Goal: Task Accomplishment & Management: Manage account settings

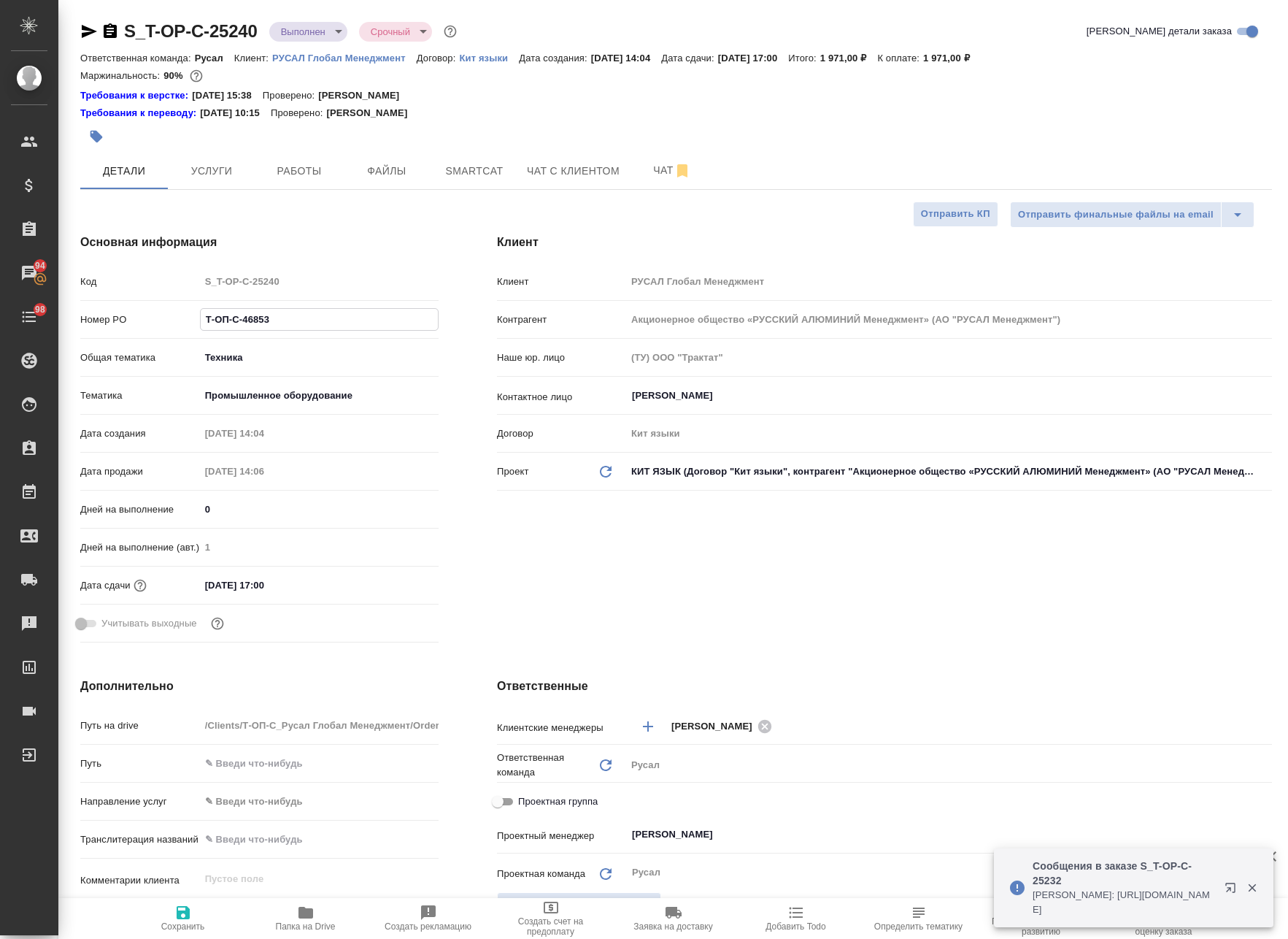
select select "RU"
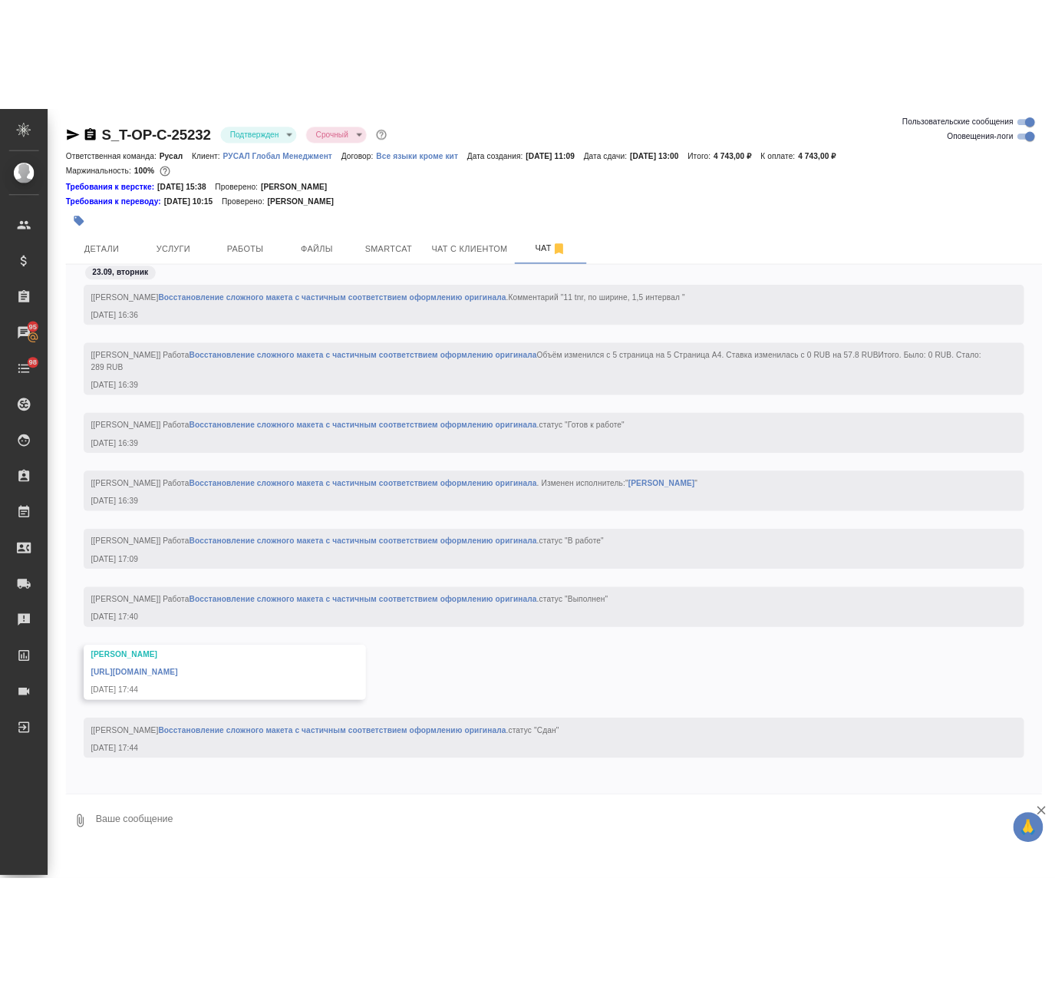
scroll to position [3493, 0]
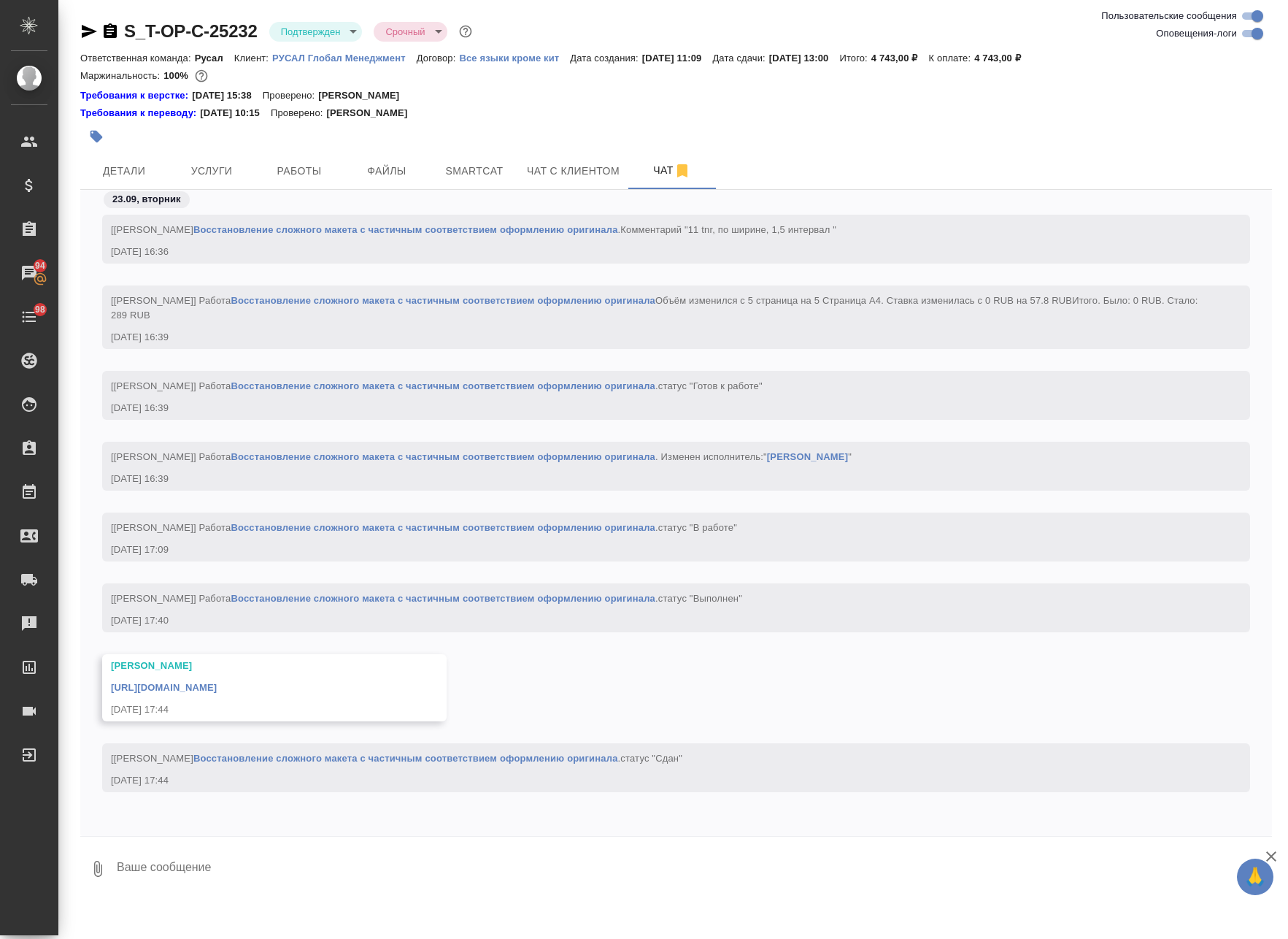
click at [217, 682] on link "[URL][DOMAIN_NAME]" at bounding box center [164, 688] width 106 height 11
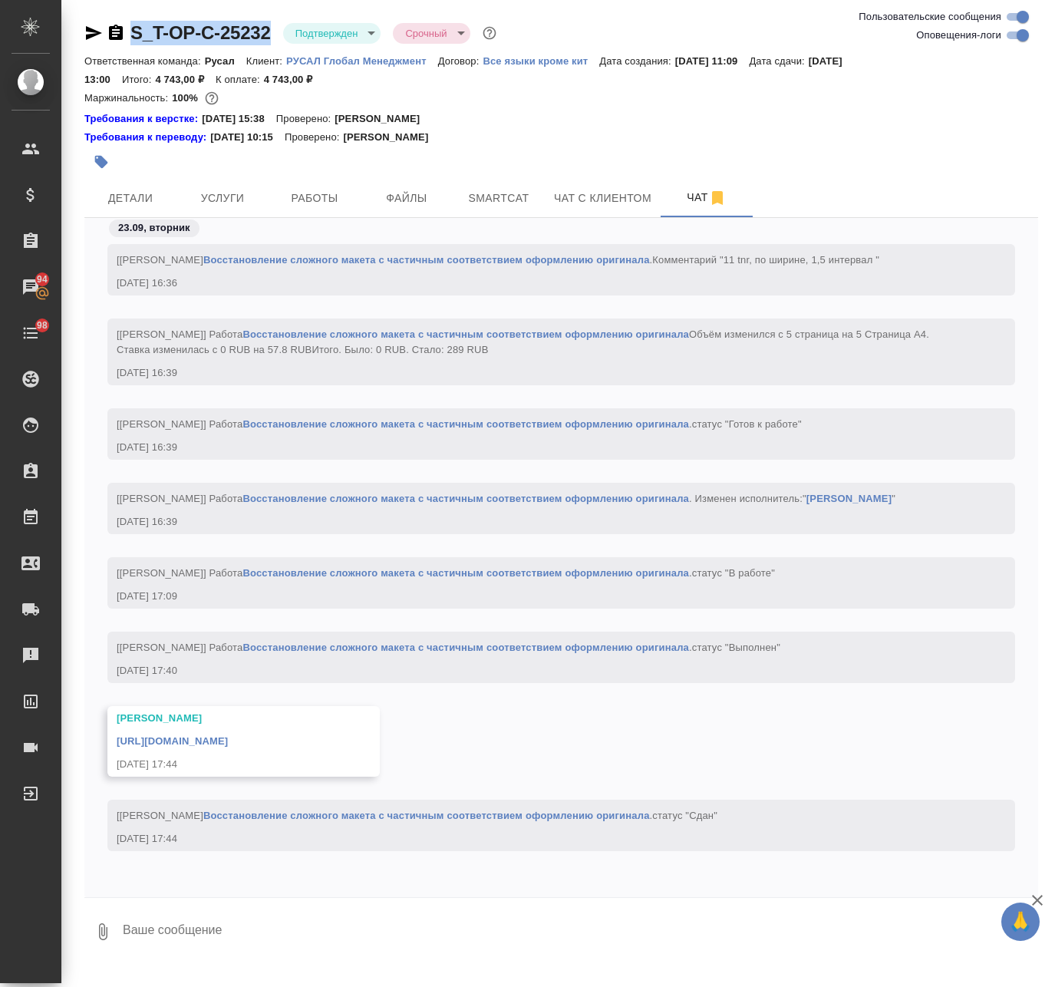
drag, startPoint x: 221, startPoint y: 25, endPoint x: 131, endPoint y: 34, distance: 90.2
click at [131, 34] on div "S_T-OP-C-25232 Подтвержден confirmed Срочный urgent" at bounding box center [291, 33] width 415 height 25
copy link "S_T-OP-C-25232"
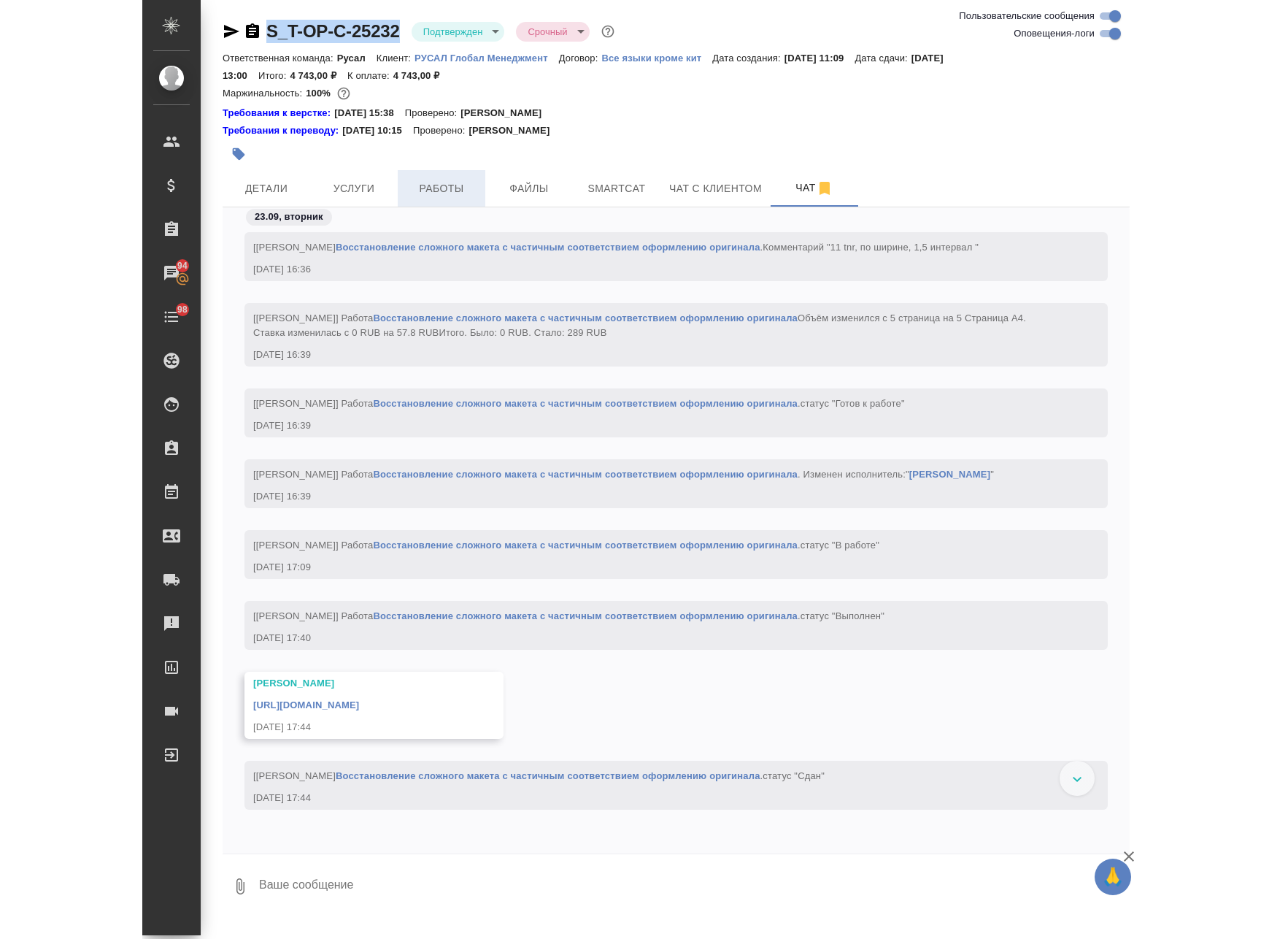
scroll to position [3178, 0]
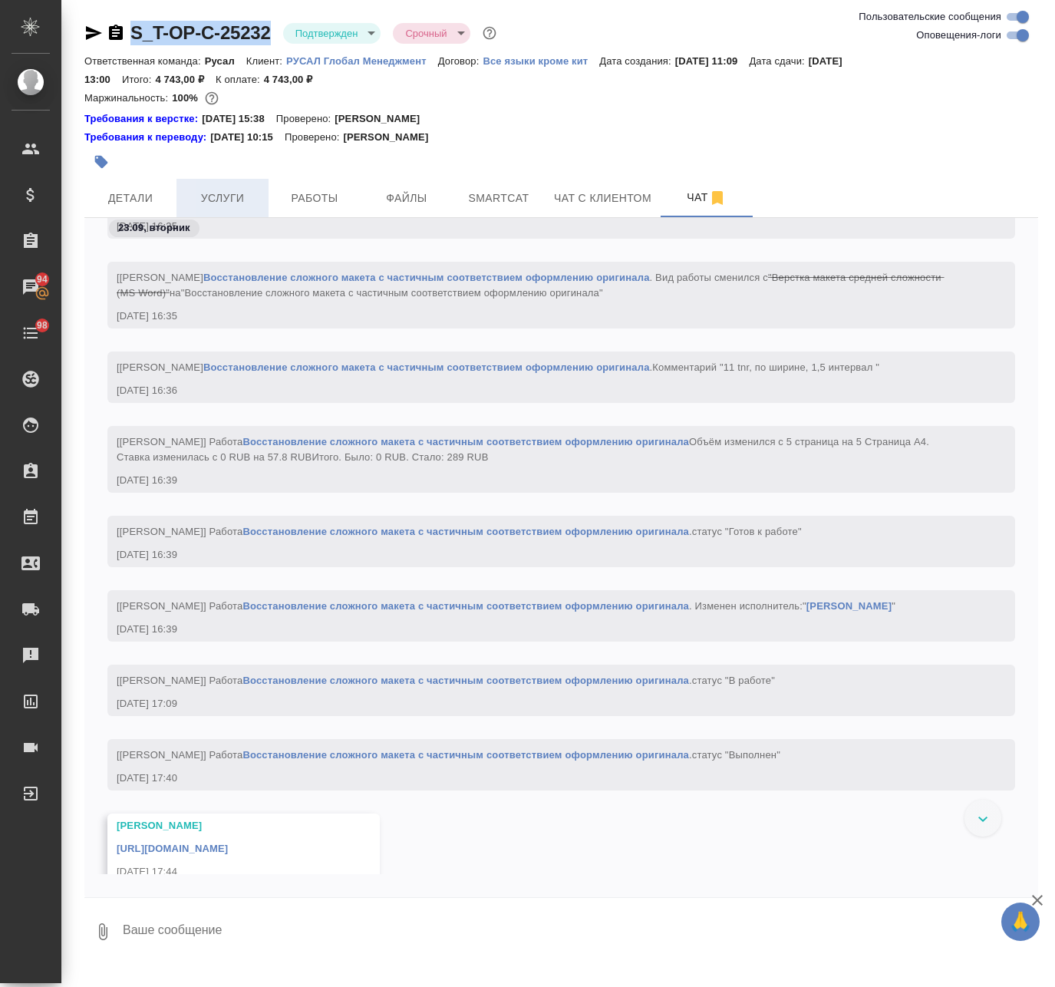
click at [244, 199] on span "Услуги" at bounding box center [223, 198] width 74 height 19
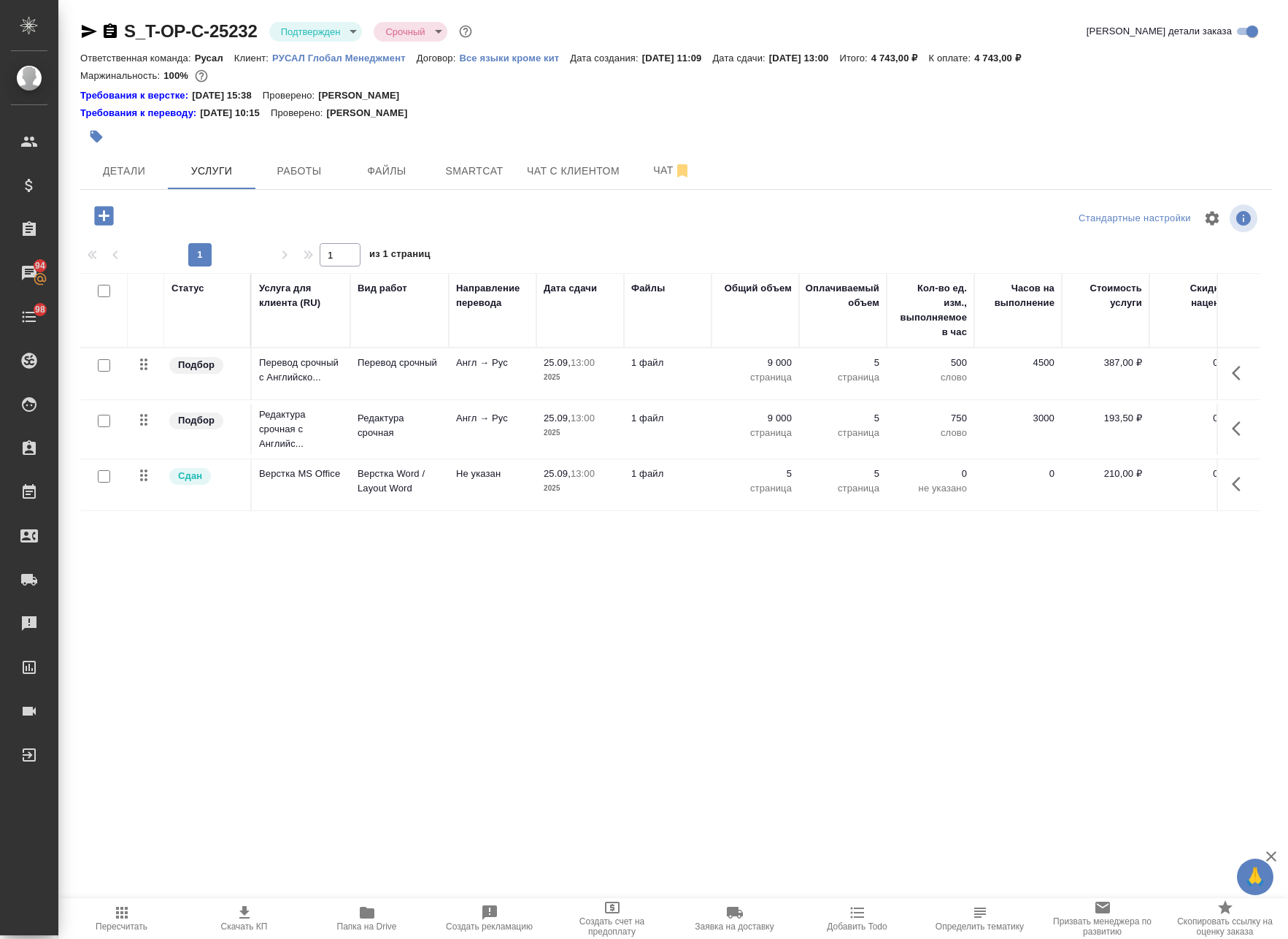
drag, startPoint x: 1002, startPoint y: 595, endPoint x: 983, endPoint y: 603, distance: 20.6
click at [999, 597] on div "Статус Услуга для клиента (RU) Вид работ Направление перевода Дата сдачи Файлы …" at bounding box center [670, 528] width 1181 height 511
click at [284, 162] on span "Работы" at bounding box center [300, 170] width 70 height 18
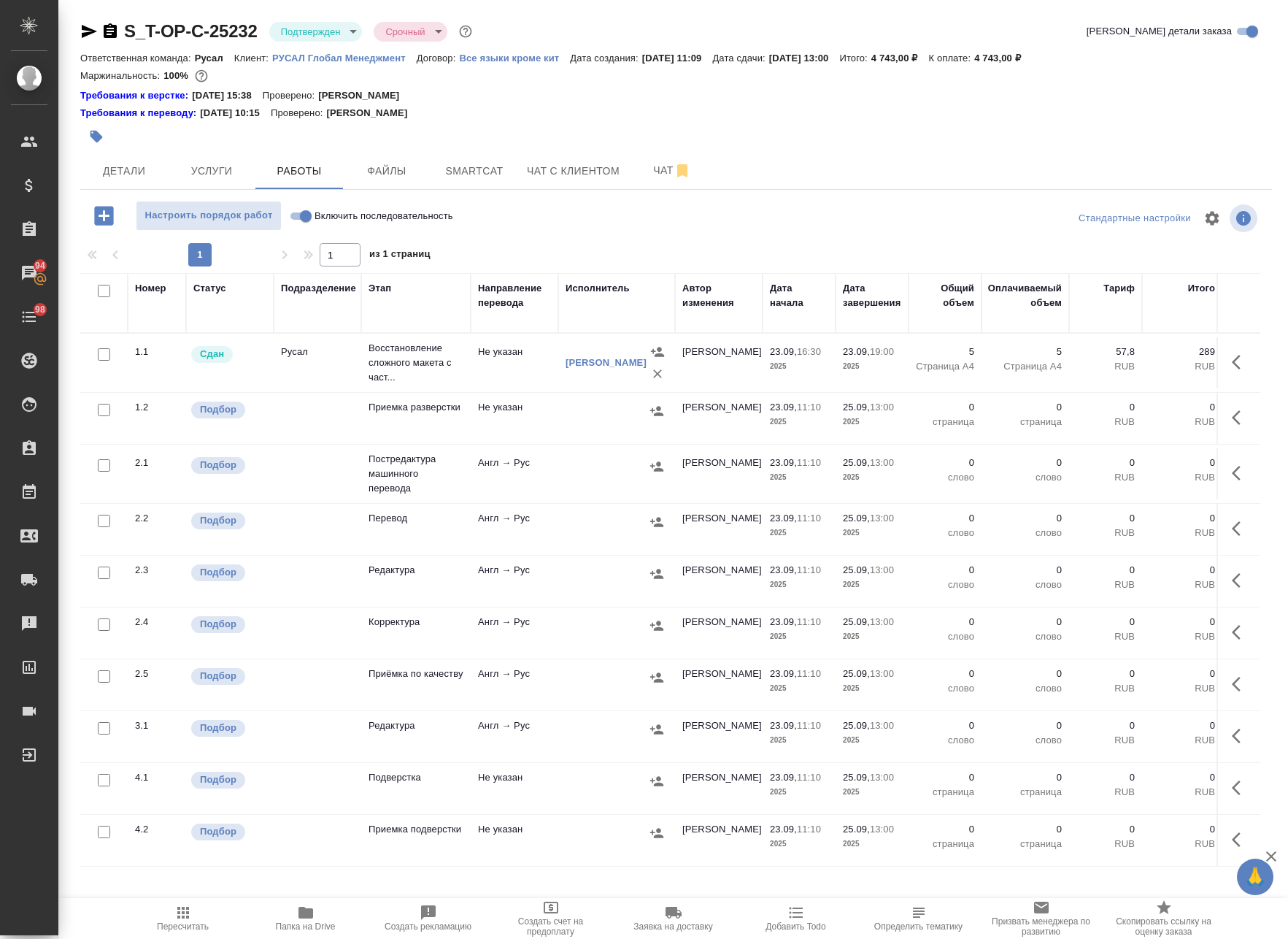
click at [640, 492] on td at bounding box center [616, 474] width 117 height 51
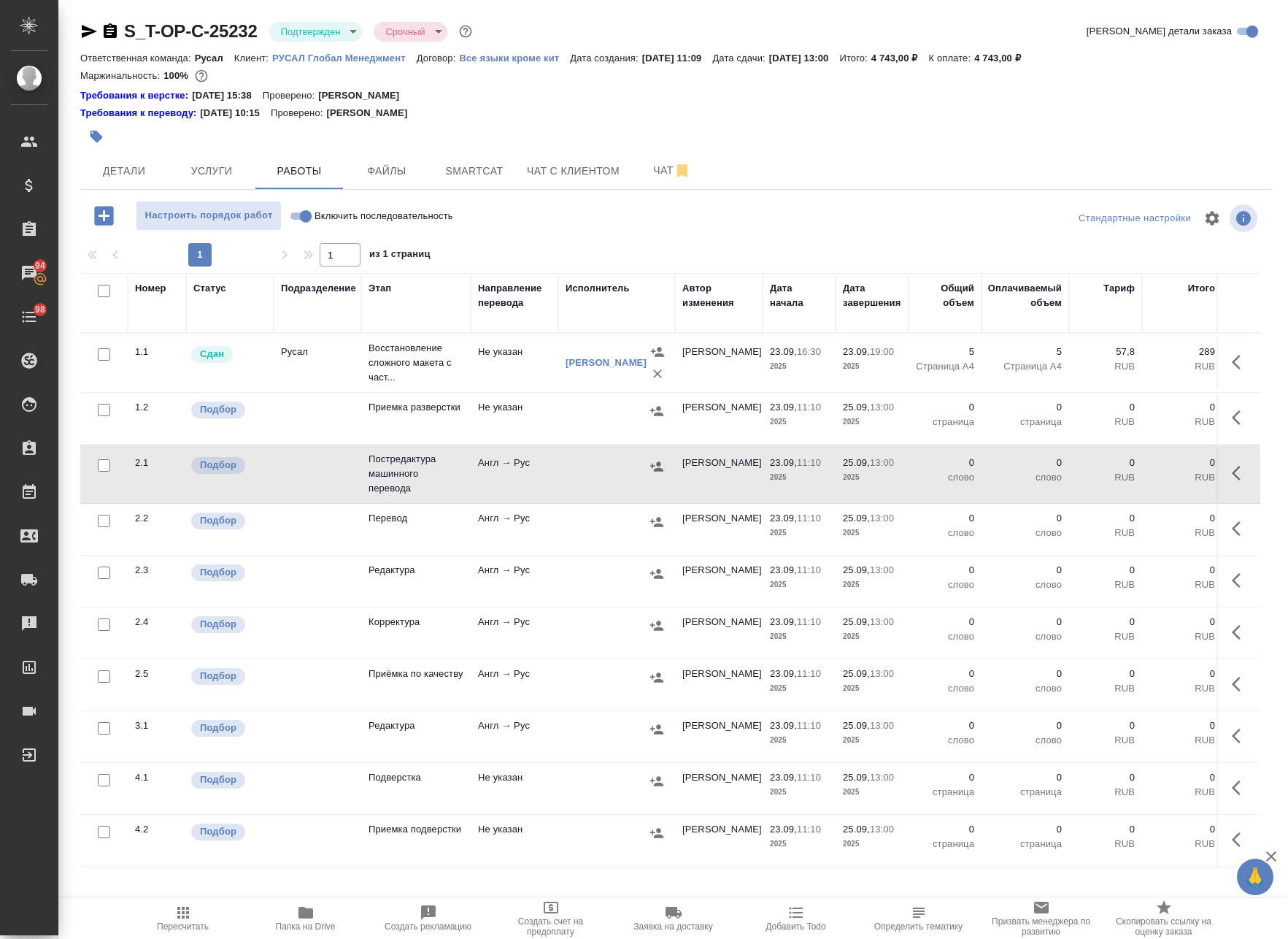
click at [1236, 483] on button "button" at bounding box center [1240, 473] width 35 height 35
click at [1124, 474] on icon "button" at bounding box center [1133, 473] width 17 height 17
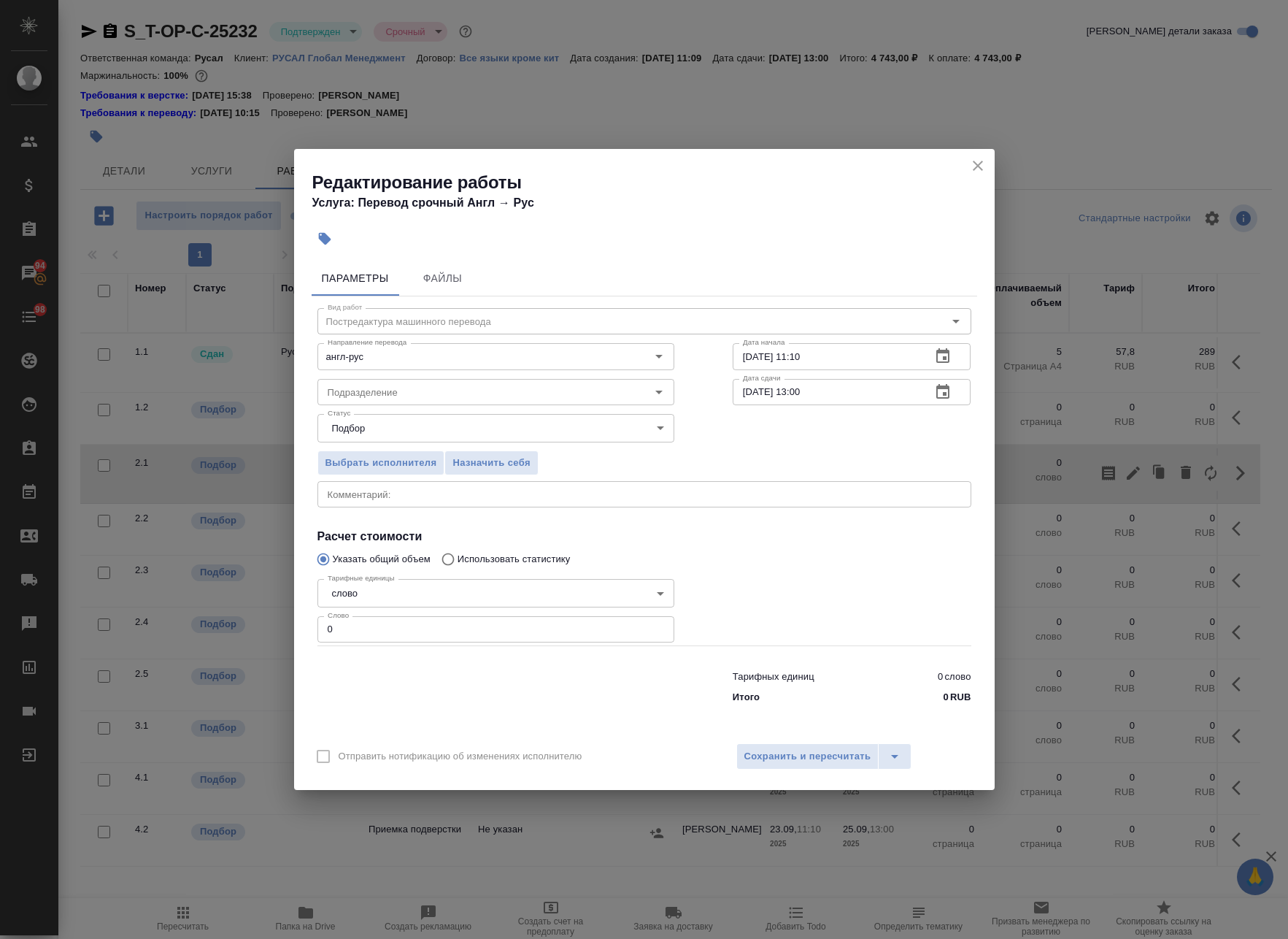
drag, startPoint x: 285, startPoint y: 623, endPoint x: 193, endPoint y: 612, distance: 92.7
click at [189, 616] on div "Редактирование работы Услуга: Перевод срочный Англ → Рус Параметры Файлы Вид ра…" at bounding box center [644, 469] width 1288 height 939
paste input "243"
type input "243"
drag, startPoint x: 803, startPoint y: 389, endPoint x: 796, endPoint y: 396, distance: 9.9
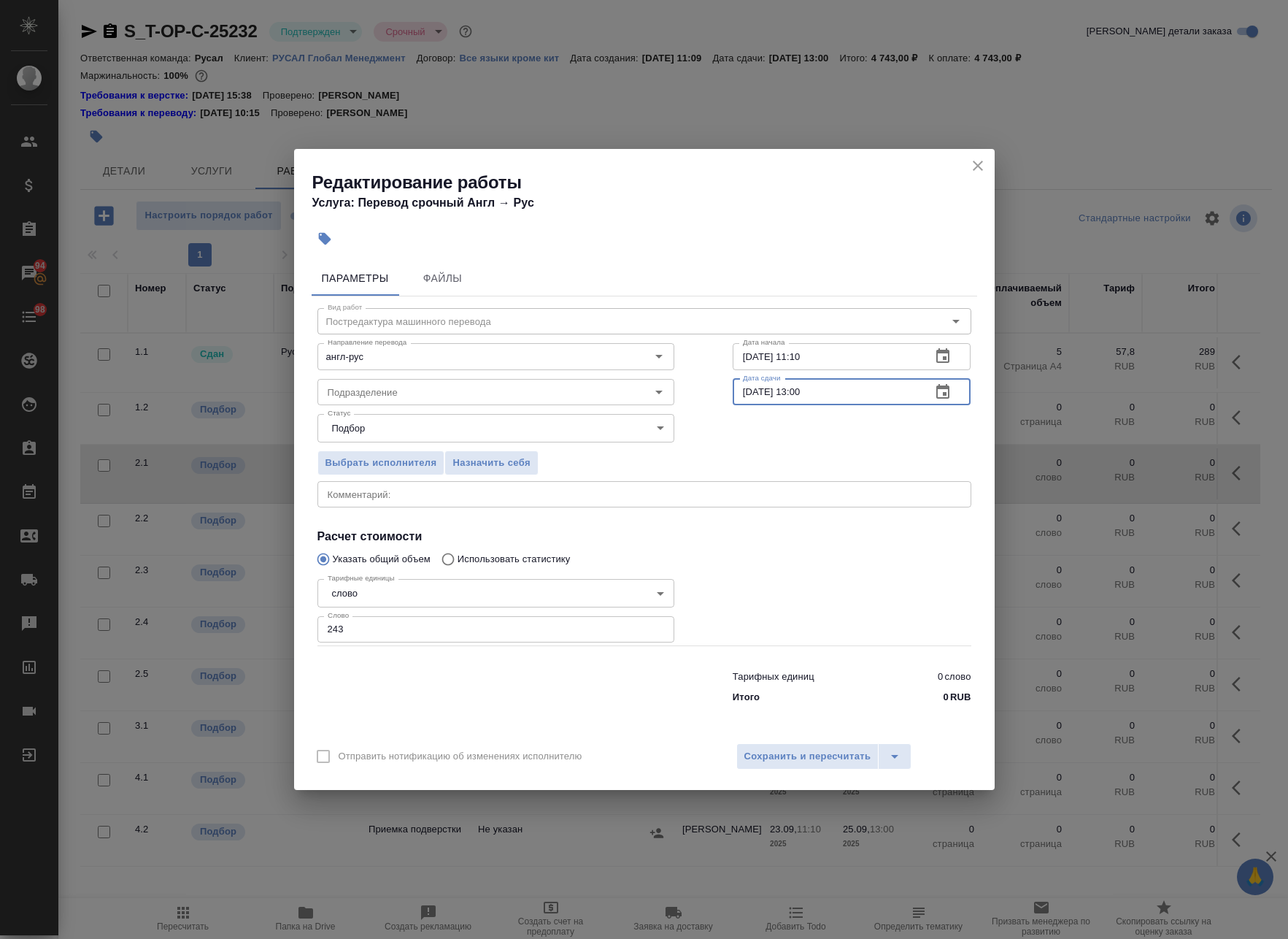
click at [796, 396] on input "25.09.2025 13:00" at bounding box center [826, 392] width 187 height 27
type input "25.09.2025 09:00"
drag, startPoint x: 809, startPoint y: 360, endPoint x: 801, endPoint y: 376, distance: 17.9
click at [801, 376] on div "Вид работ Постредактура машинного перевода Вид работ Направление перевода англ-…" at bounding box center [645, 503] width 666 height 414
type input "23.09.2025 18:30"
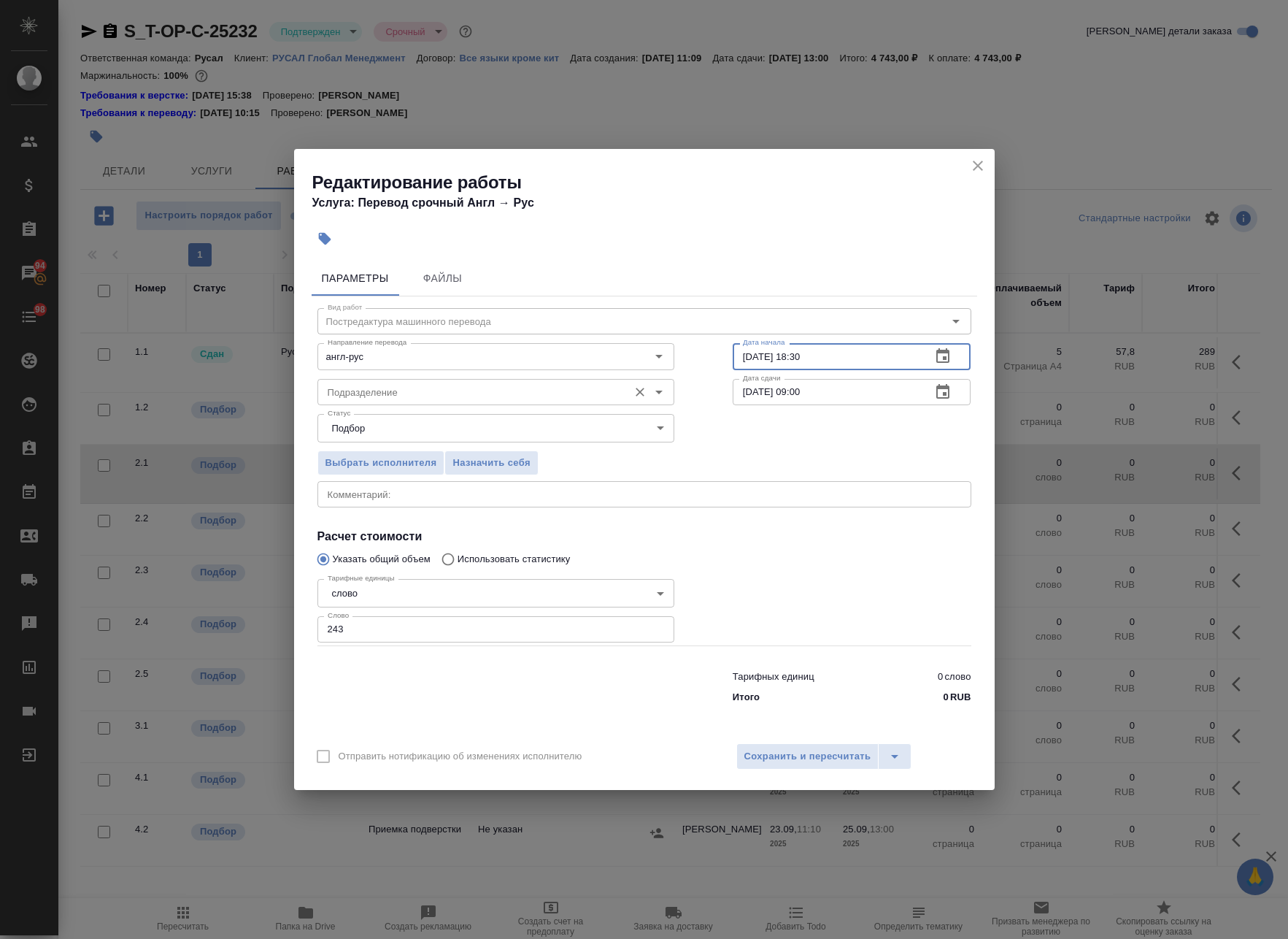
click at [416, 388] on input "Подразделение" at bounding box center [471, 392] width 300 height 17
click at [871, 556] on div at bounding box center [852, 609] width 297 height 130
click at [470, 387] on input "Подразделение" at bounding box center [471, 392] width 300 height 17
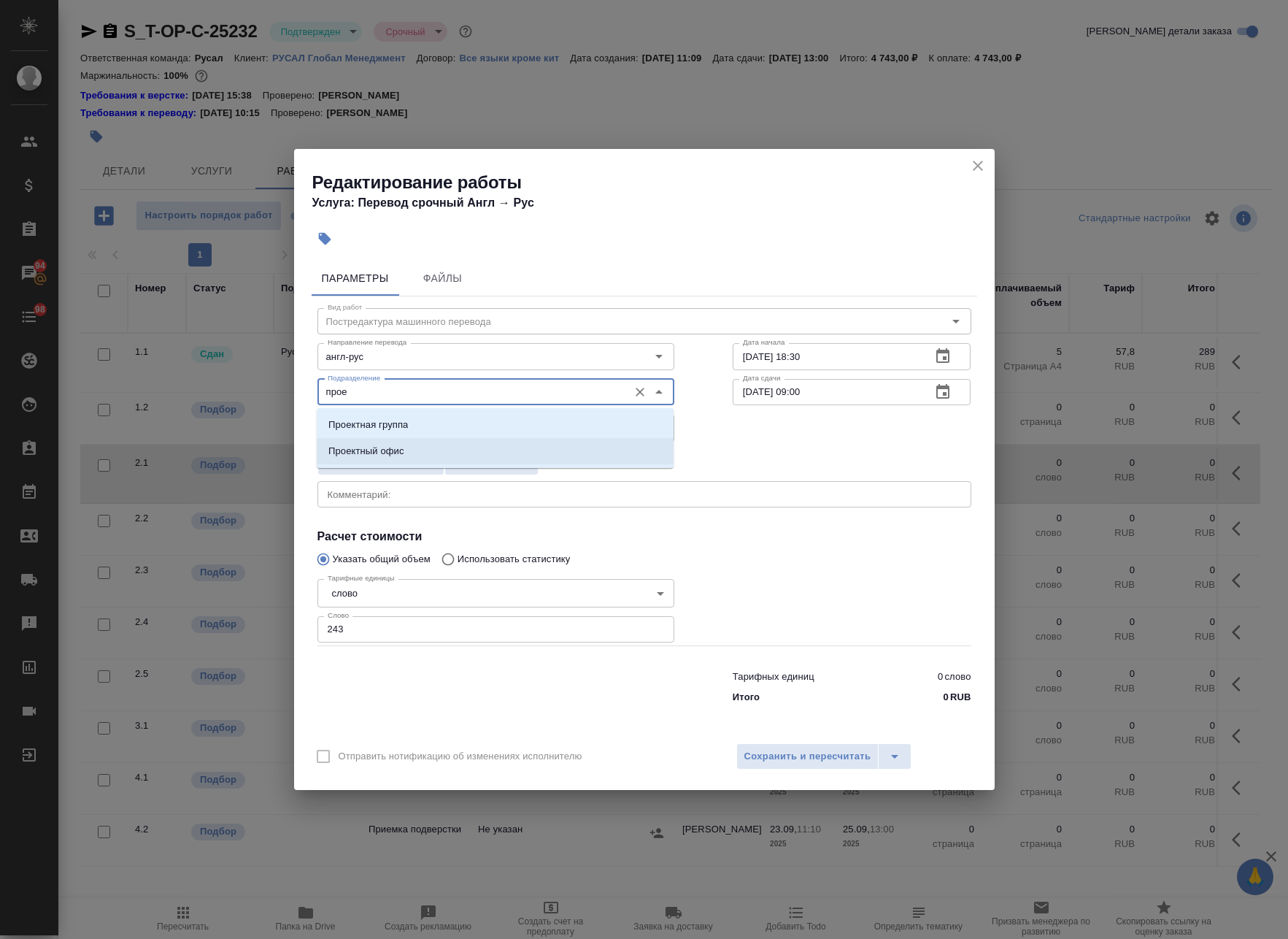
click at [494, 459] on li "Проектный офис" at bounding box center [495, 451] width 357 height 27
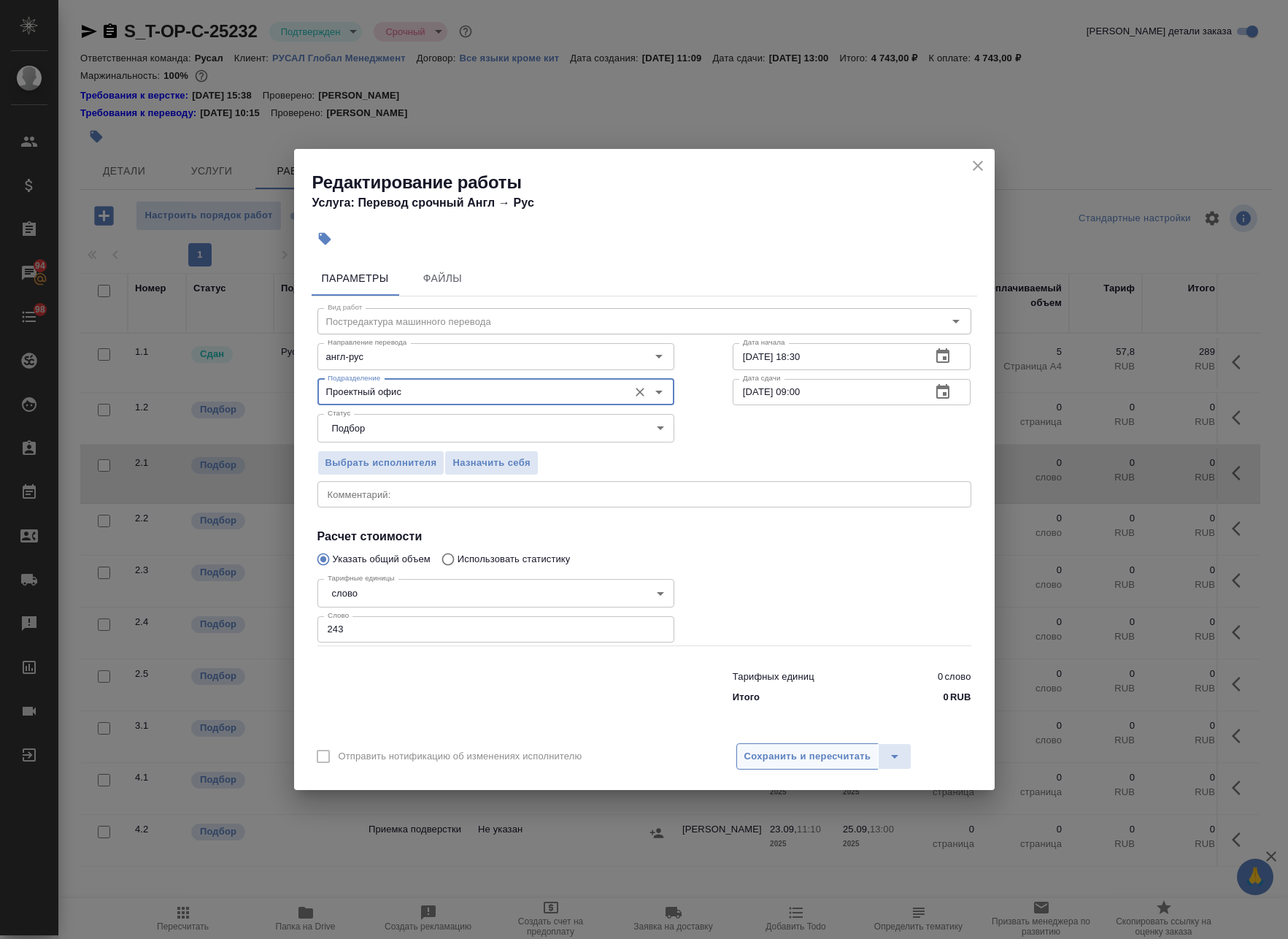
type input "Проектный офис"
click at [798, 748] on button "Сохранить и пересчитать" at bounding box center [808, 756] width 143 height 27
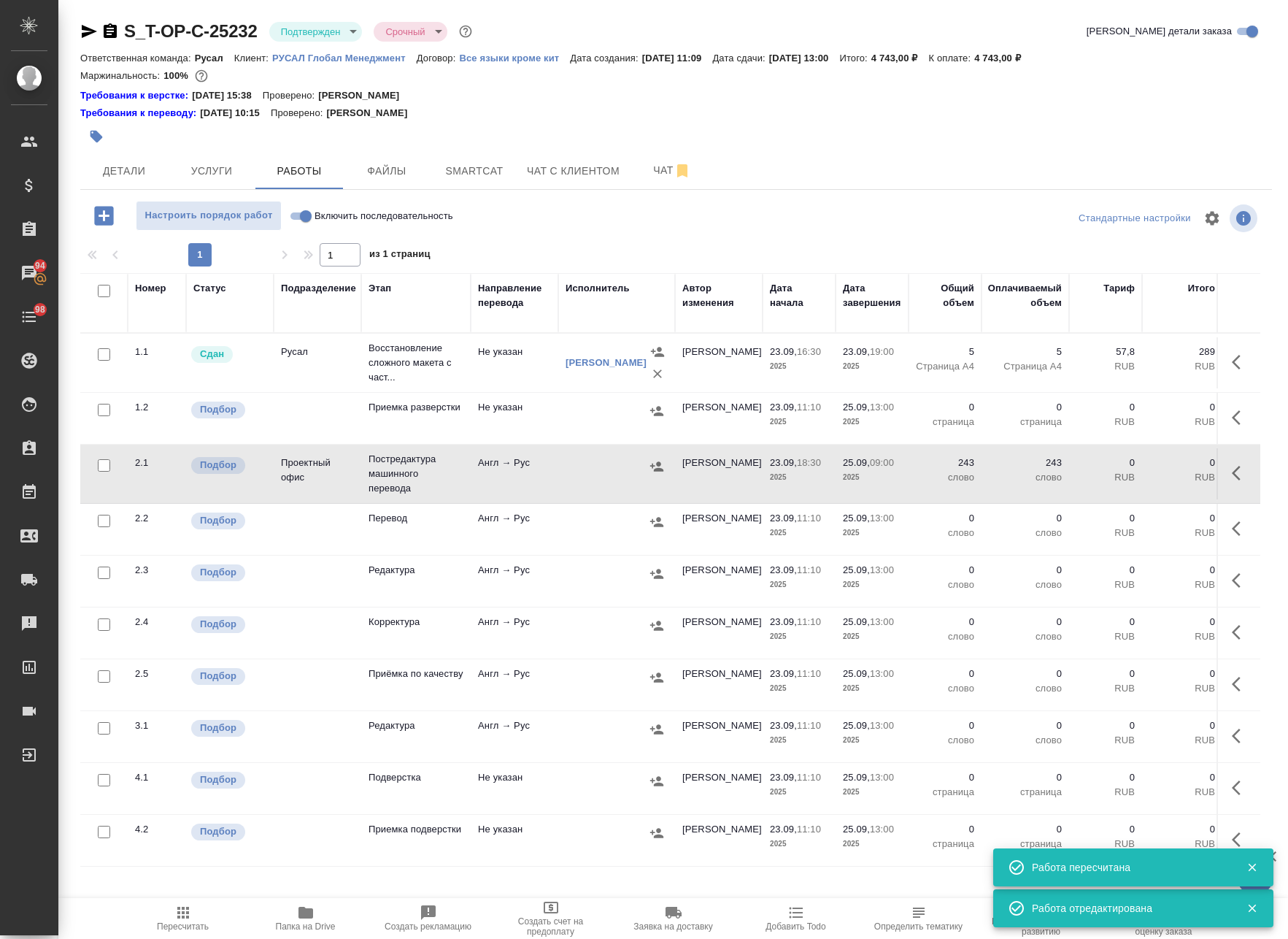
click at [1224, 460] on button "button" at bounding box center [1240, 473] width 35 height 35
click at [1124, 469] on icon "button" at bounding box center [1133, 473] width 17 height 17
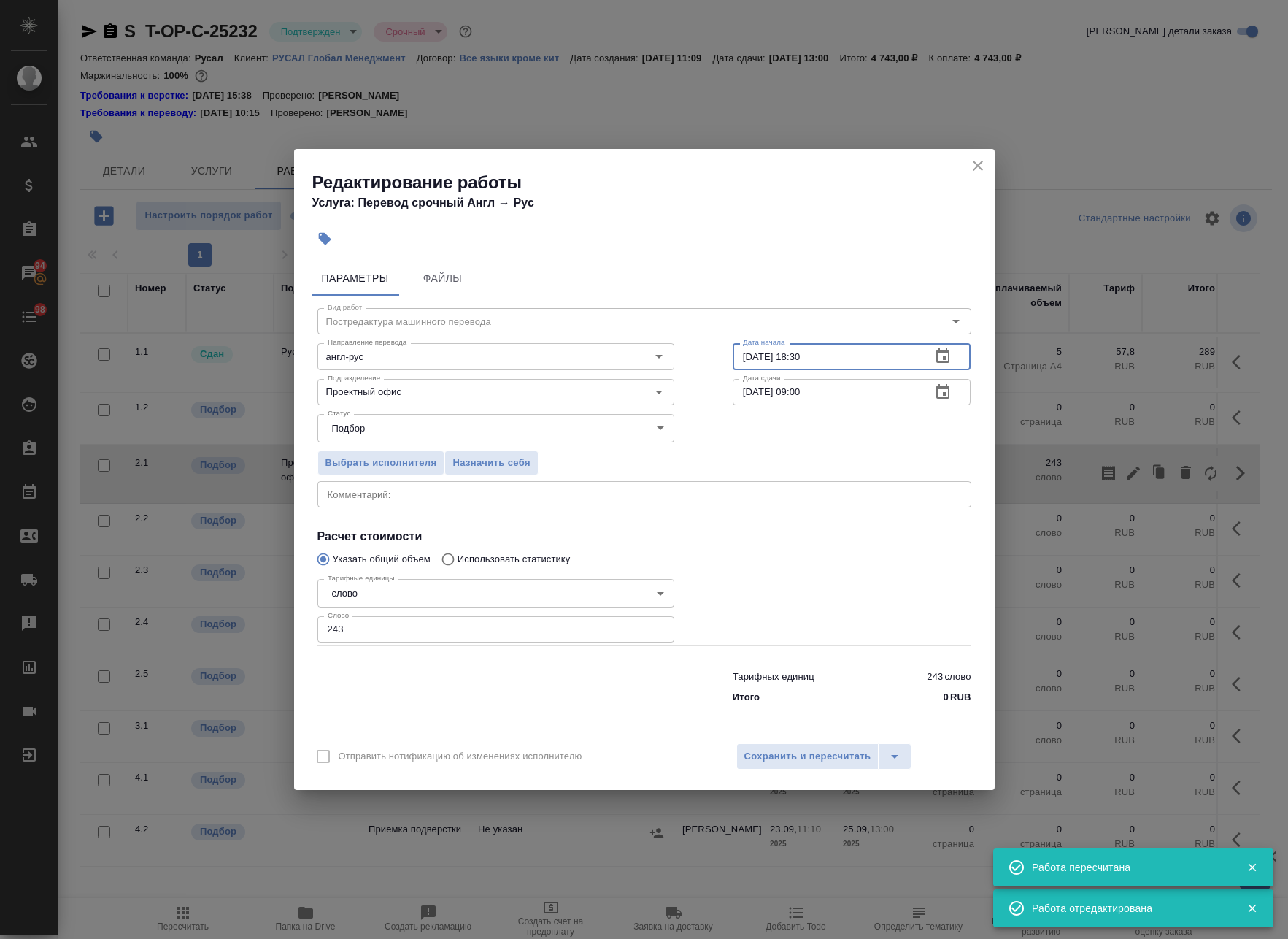
click at [751, 359] on input "23.09.2025 18:30" at bounding box center [826, 357] width 187 height 27
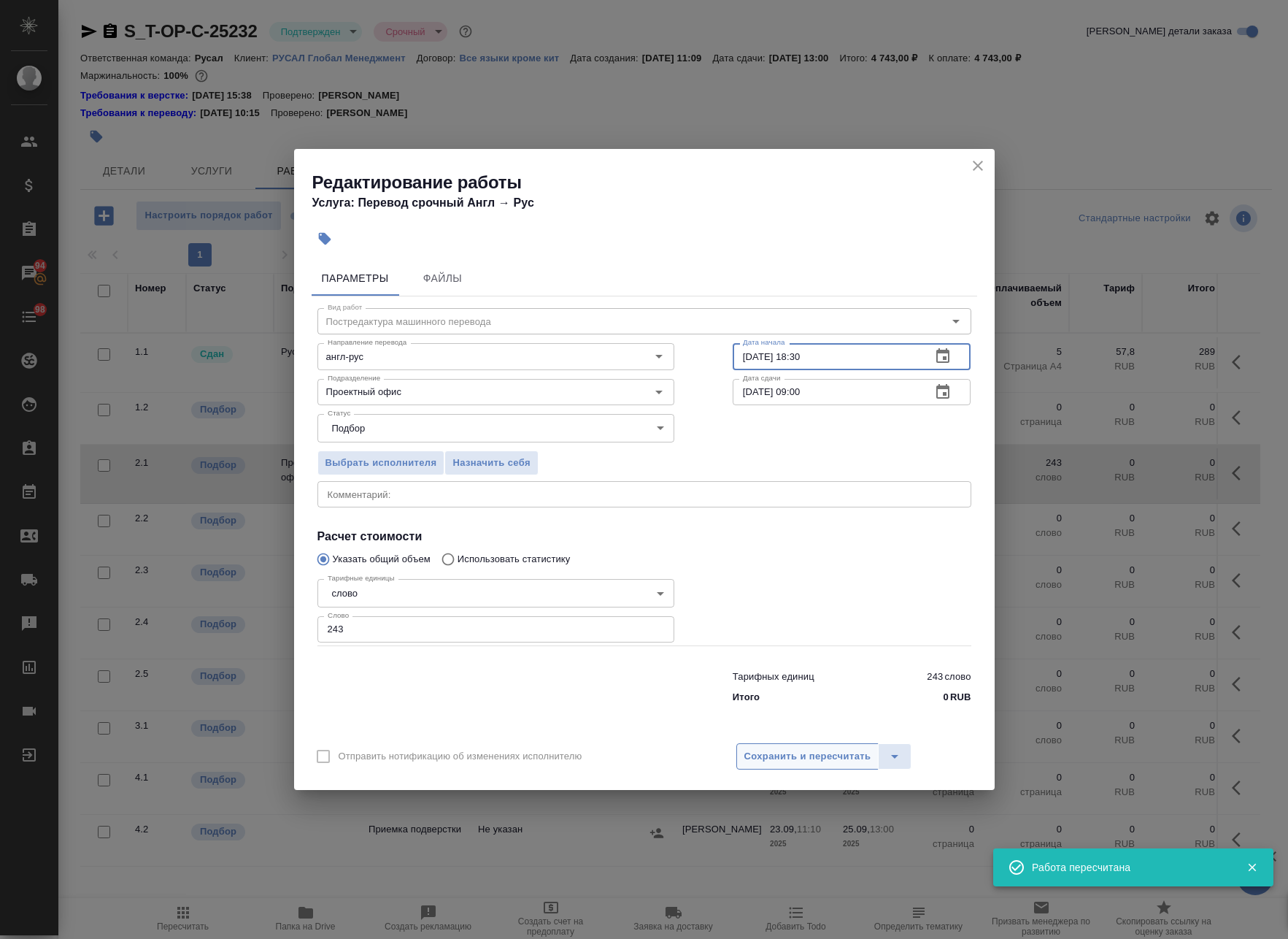
type input "24.09.2025 18:30"
click at [807, 745] on button "Сохранить и пересчитать" at bounding box center [808, 756] width 143 height 27
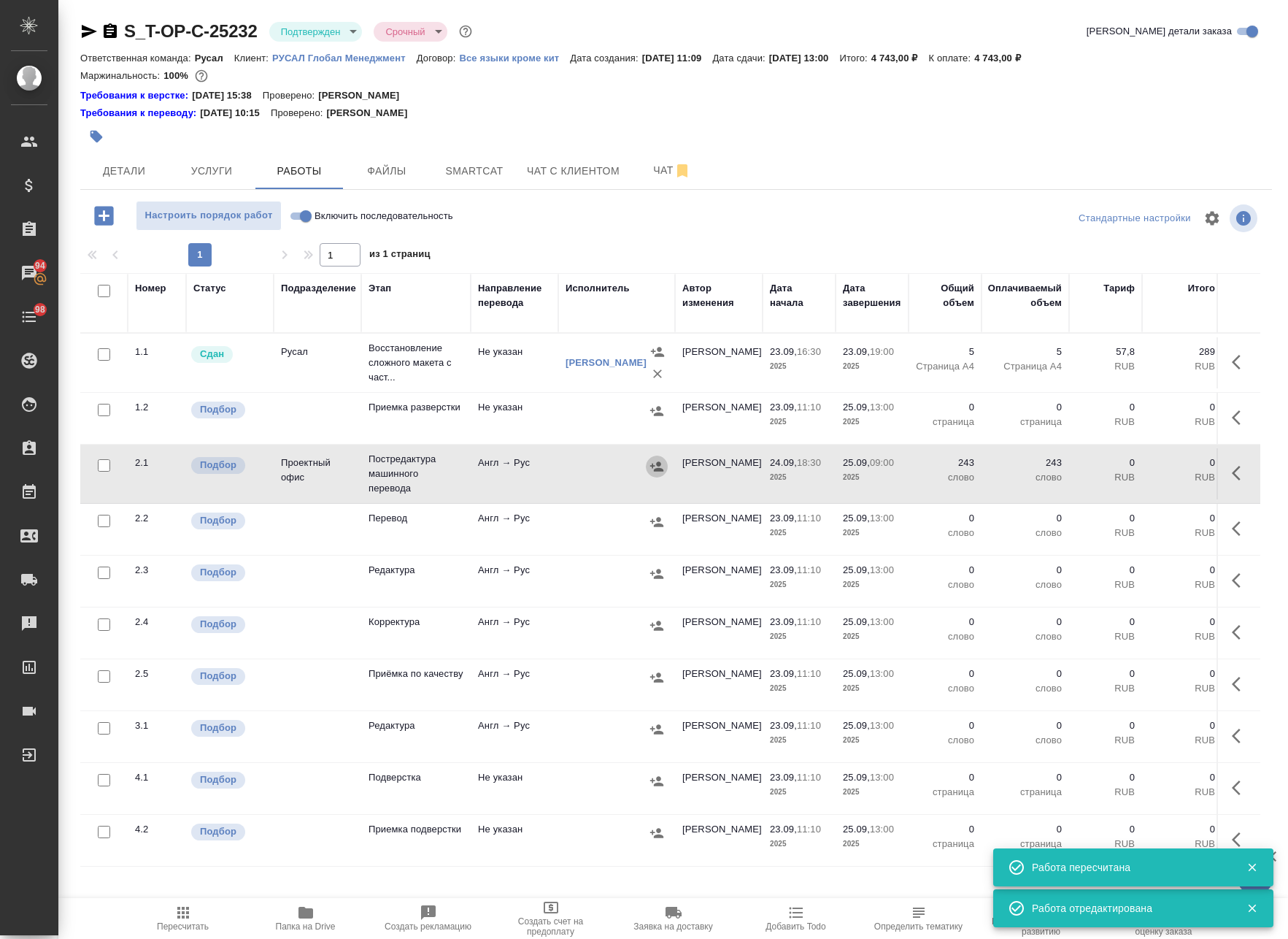
click at [660, 471] on icon "button" at bounding box center [657, 466] width 13 height 10
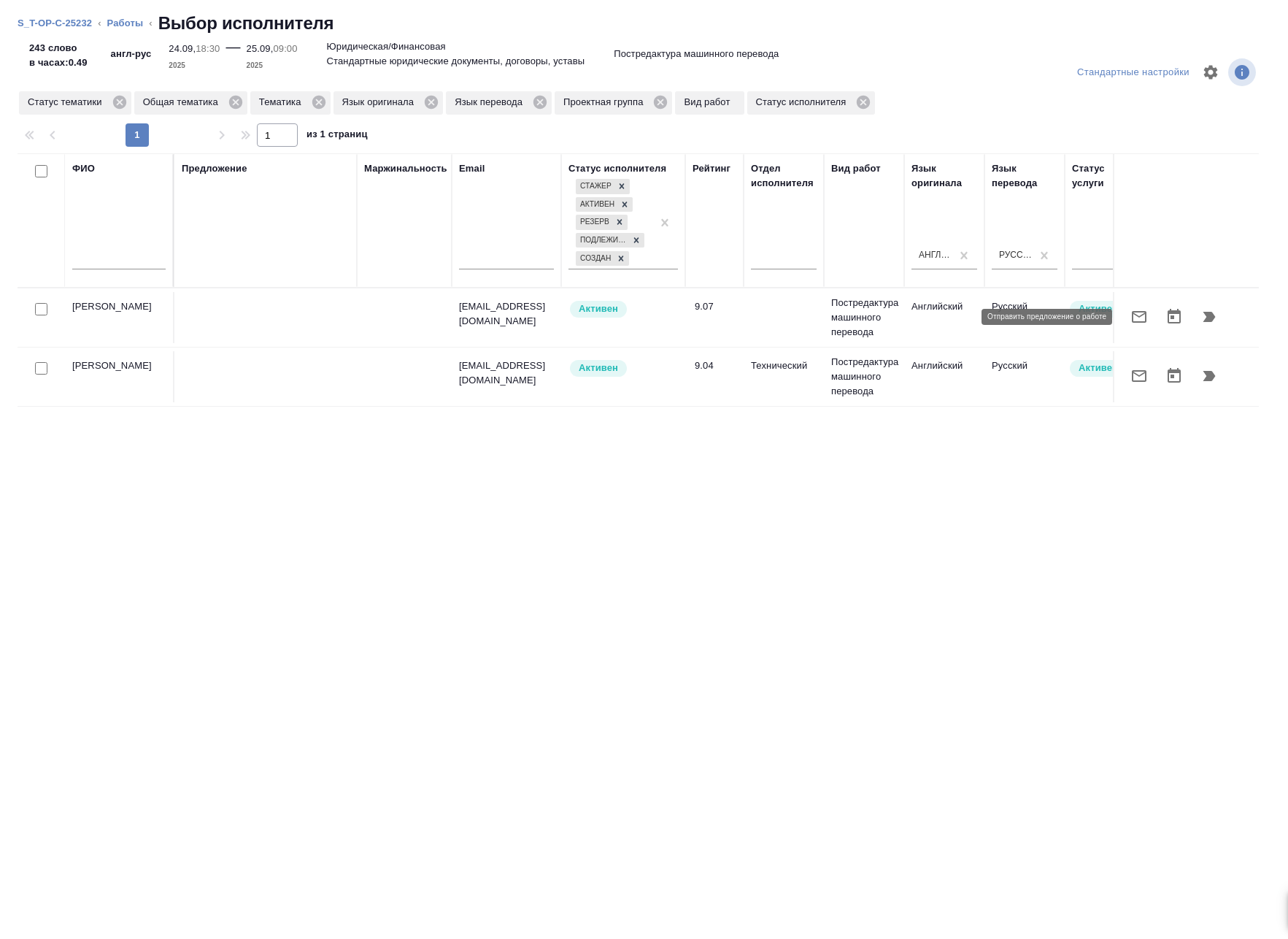
click at [1142, 315] on icon "button" at bounding box center [1139, 317] width 14 height 11
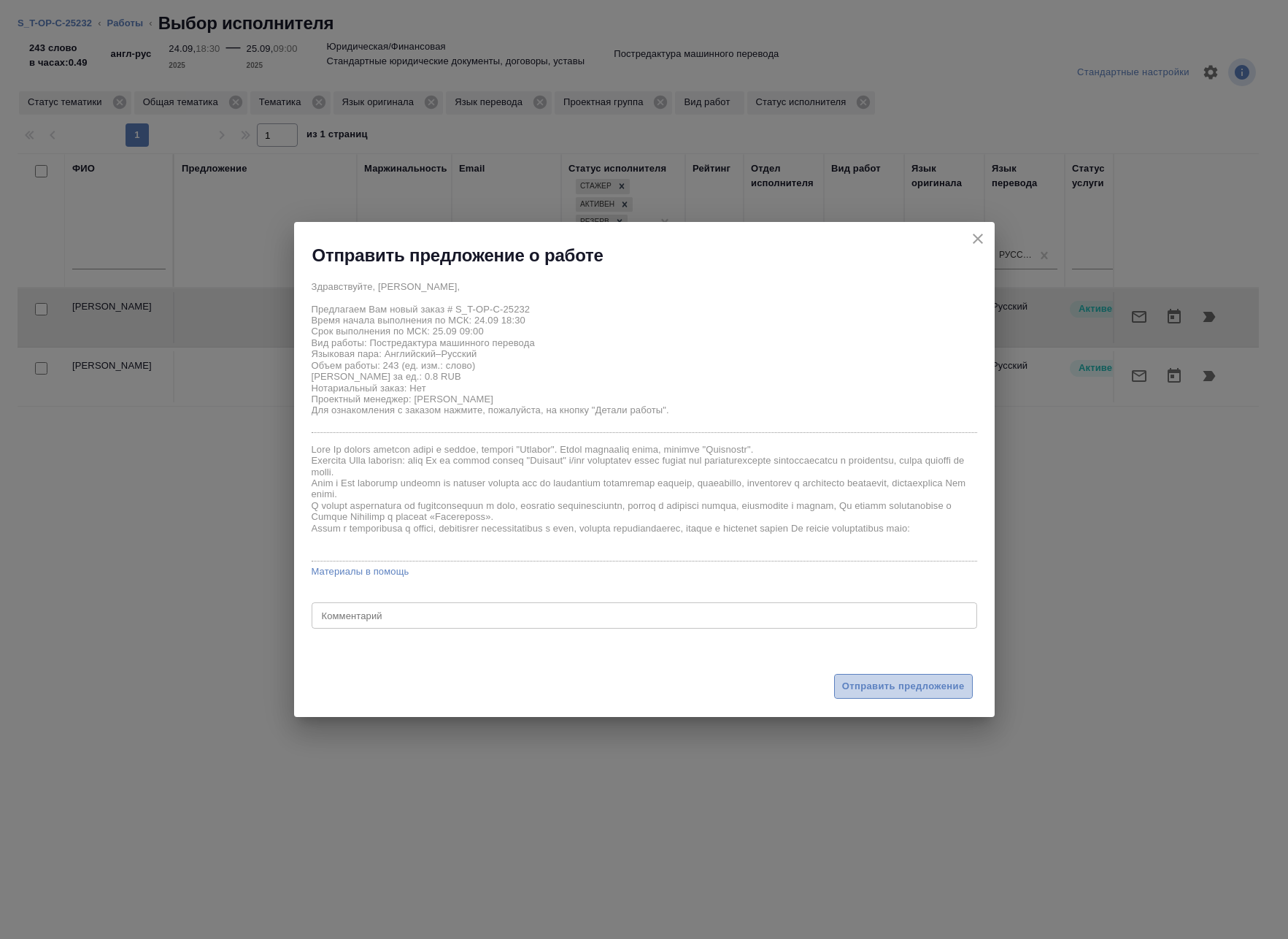
click at [891, 682] on span "Отправить предложение" at bounding box center [903, 687] width 123 height 17
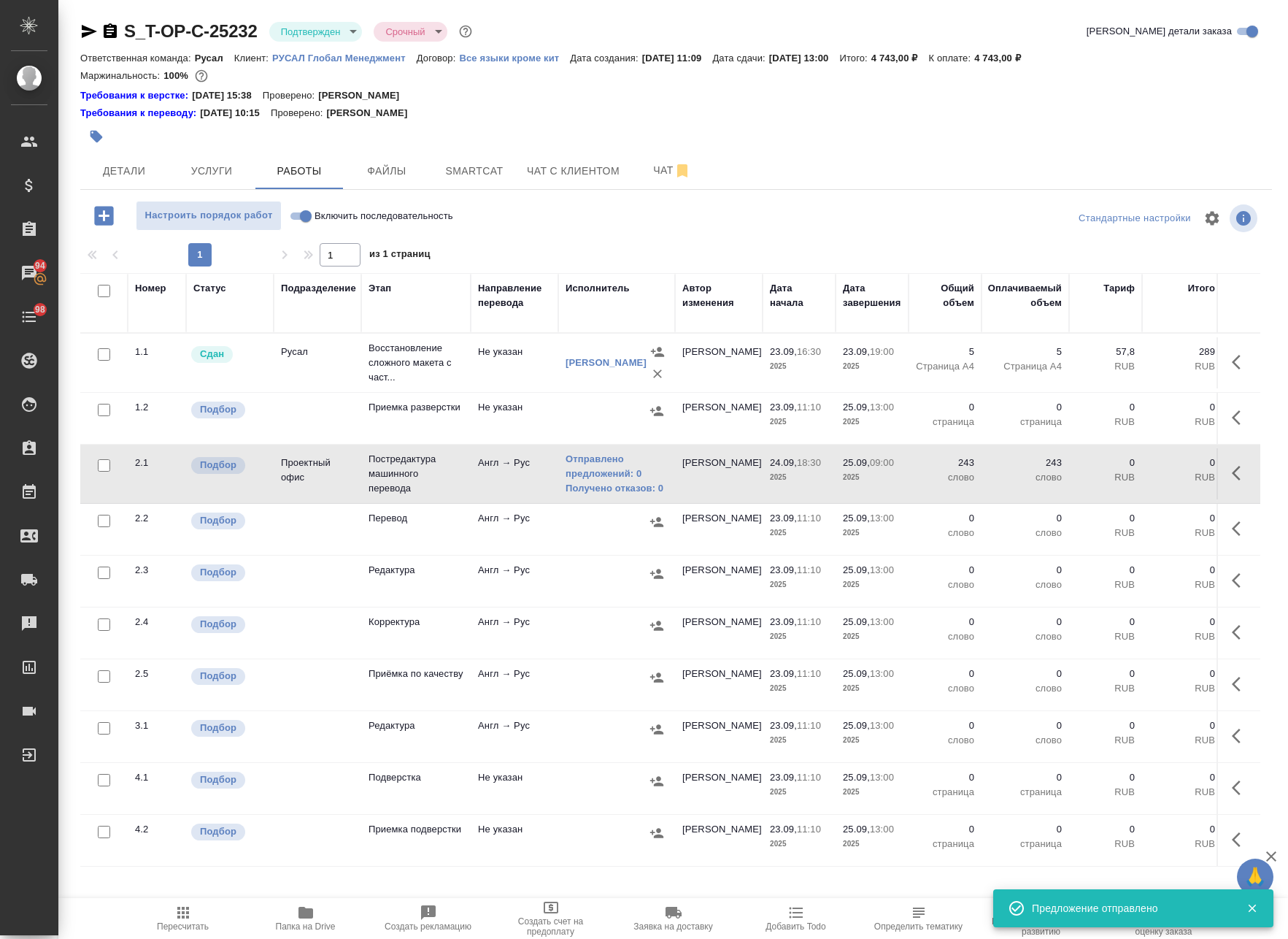
click at [581, 576] on div at bounding box center [616, 574] width 102 height 22
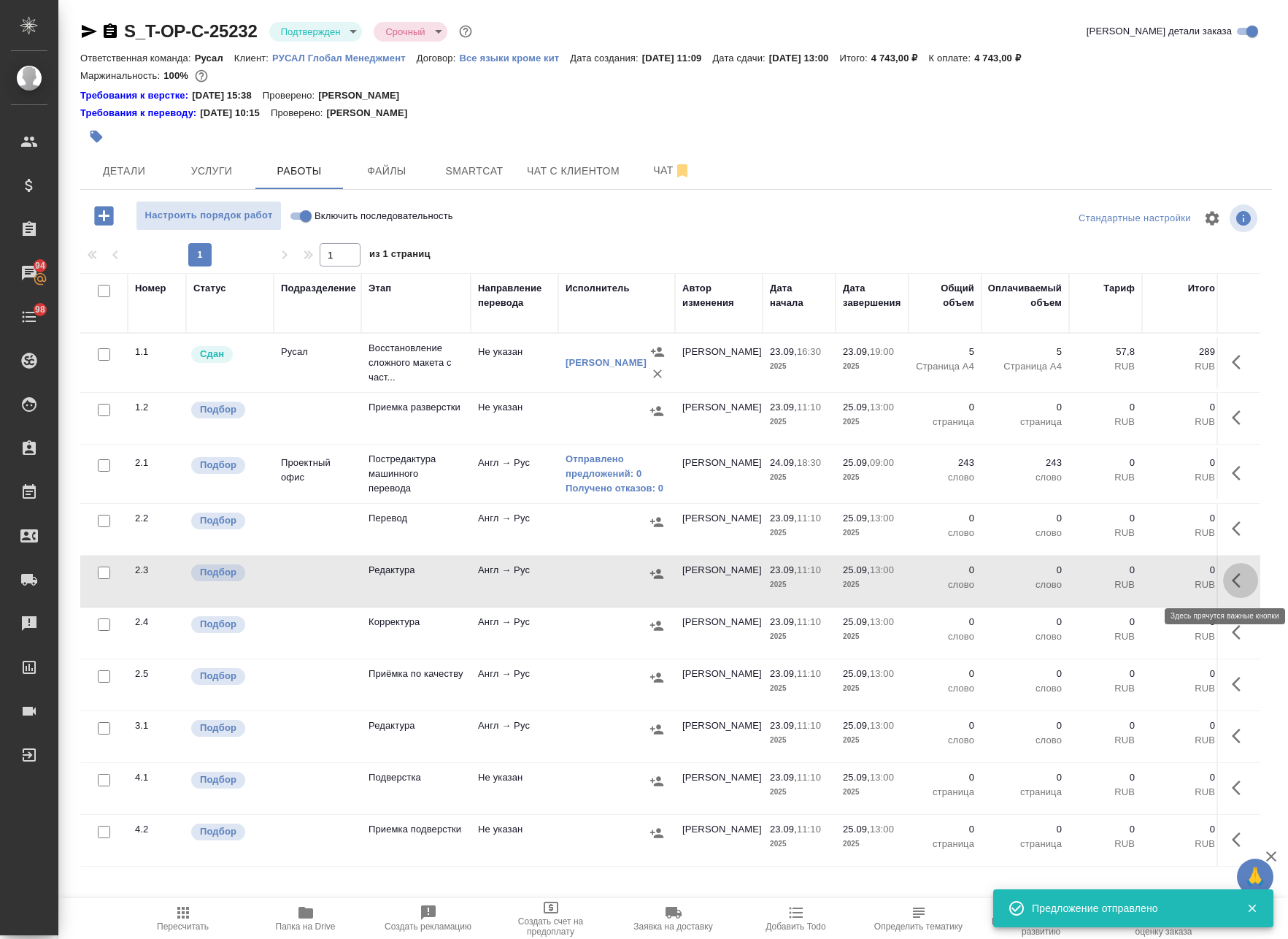
click at [1234, 581] on icon "button" at bounding box center [1240, 580] width 17 height 17
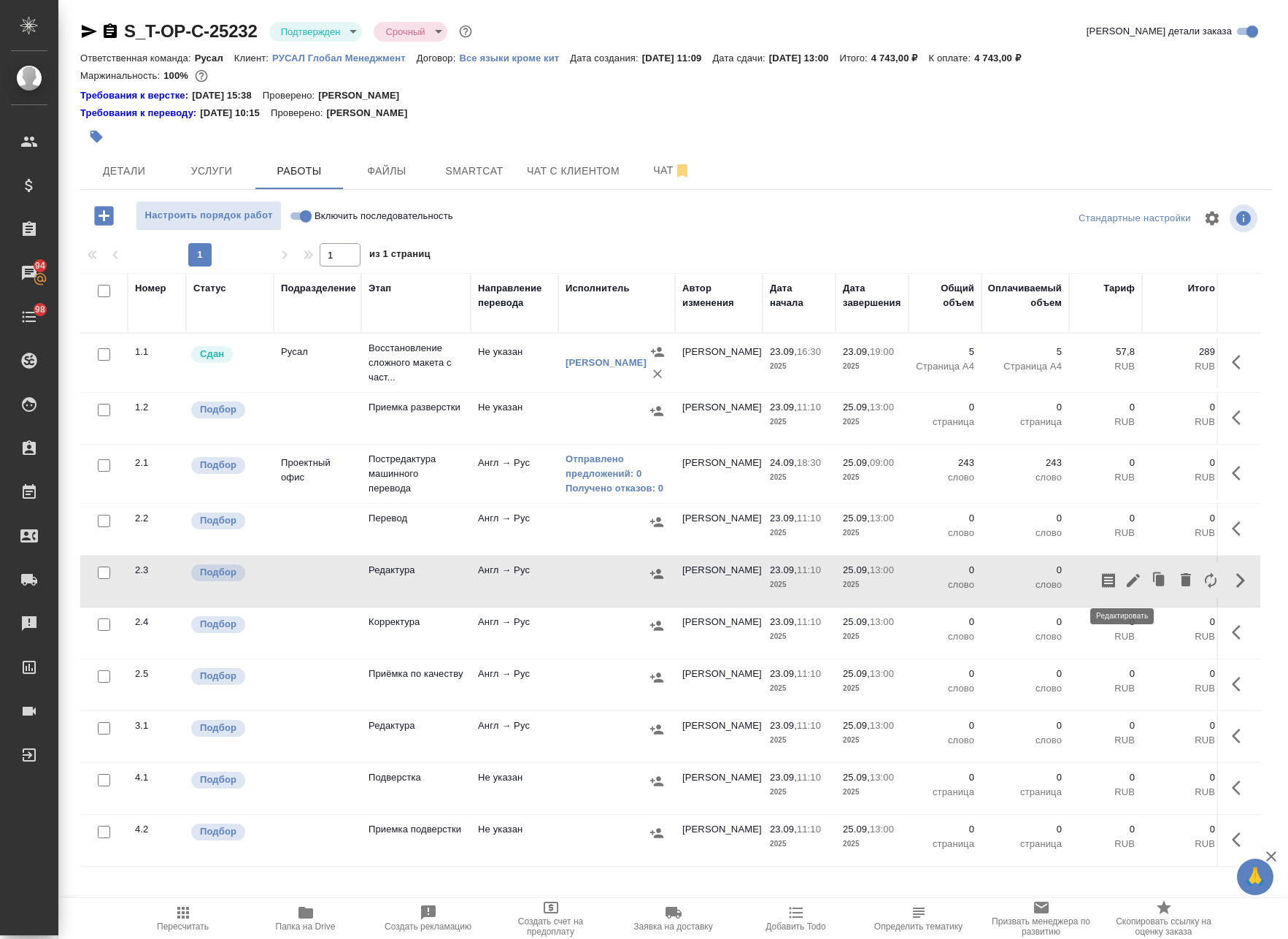
click at [1124, 576] on icon "button" at bounding box center [1133, 580] width 17 height 17
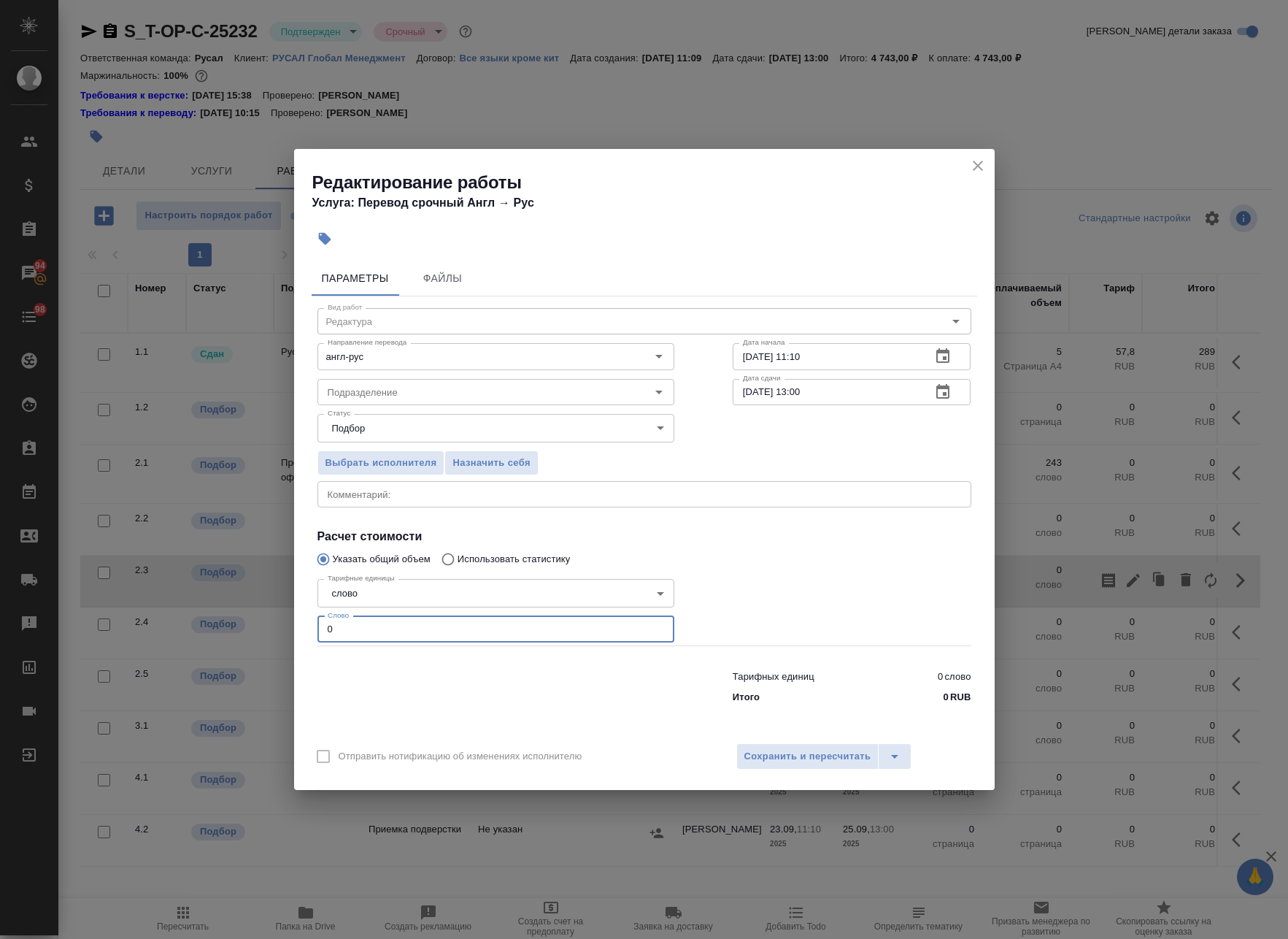
drag, startPoint x: 375, startPoint y: 636, endPoint x: 129, endPoint y: 622, distance: 246.4
click at [155, 631] on div "Редактирование работы Услуга: Перевод срочный Англ → Рус Параметры Файлы Вид ра…" at bounding box center [644, 469] width 1288 height 939
paste input "1532"
type input "1532"
click at [800, 394] on input "25.09.2025 13:00" at bounding box center [826, 392] width 187 height 27
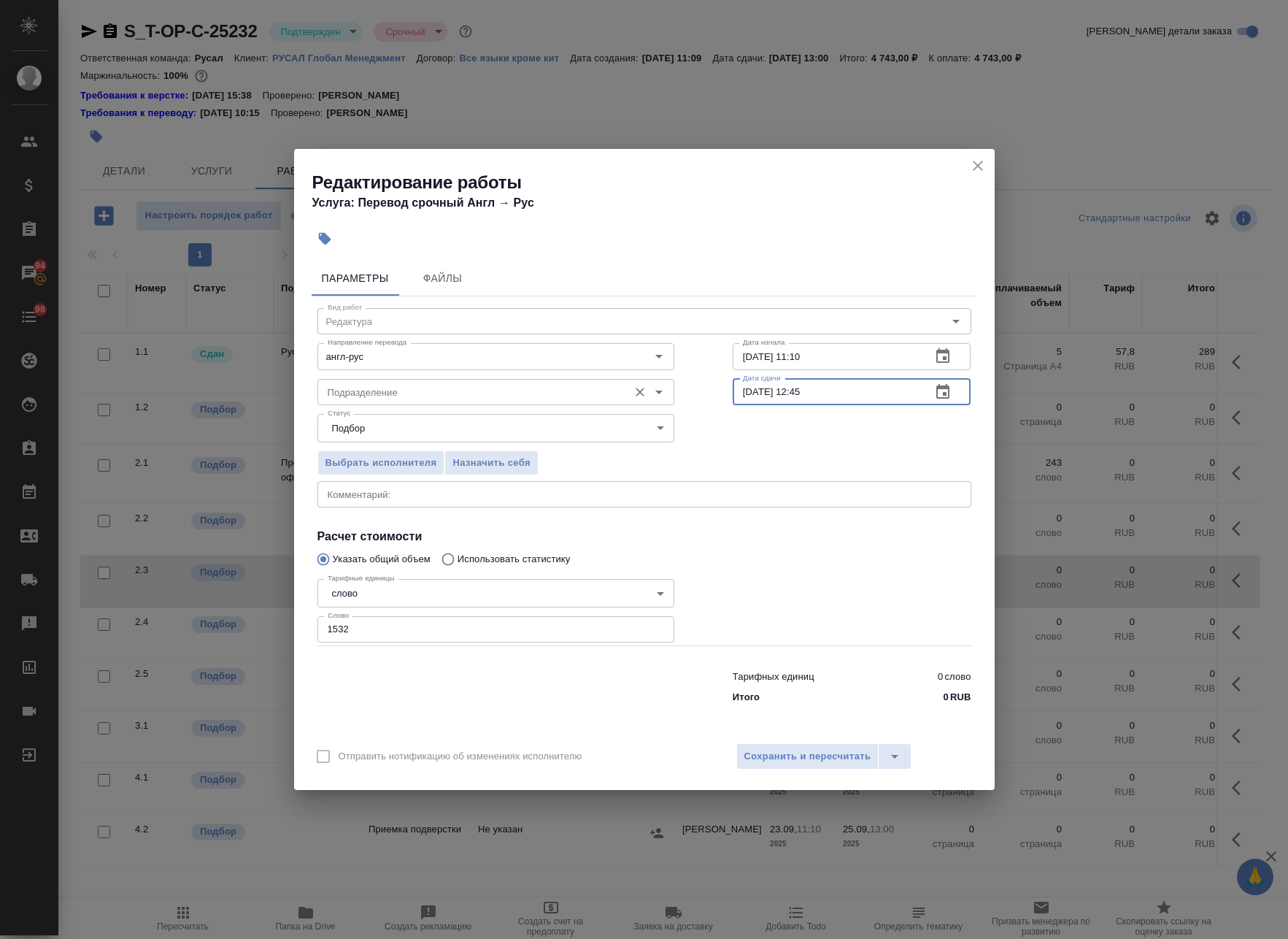
type input "25.09.2025 12:45"
click at [425, 397] on input "Подразделение" at bounding box center [471, 392] width 300 height 17
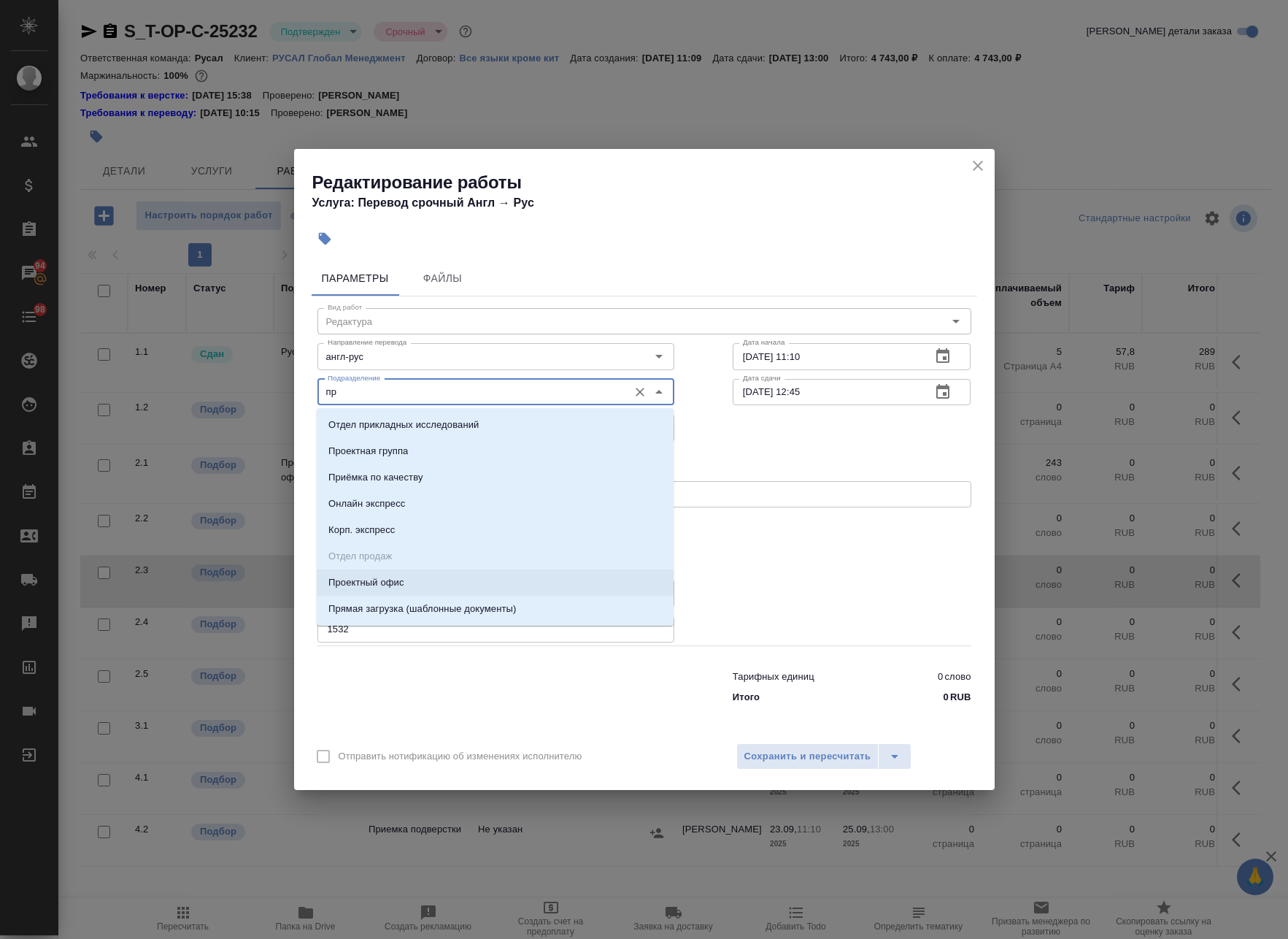
click at [482, 590] on li "Проектный офис" at bounding box center [495, 582] width 357 height 27
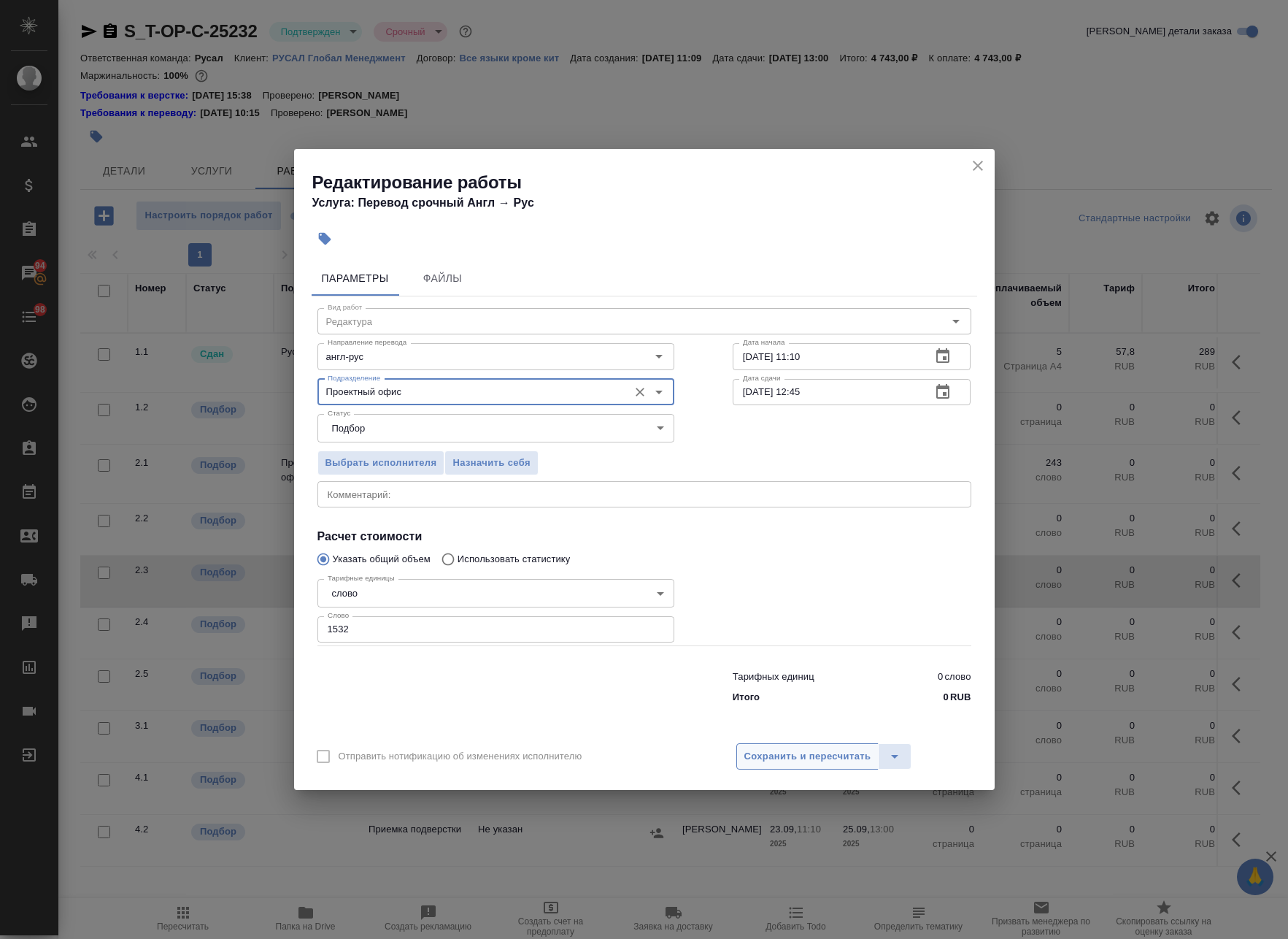
type input "Проектный офис"
click at [795, 747] on button "Сохранить и пересчитать" at bounding box center [808, 756] width 143 height 27
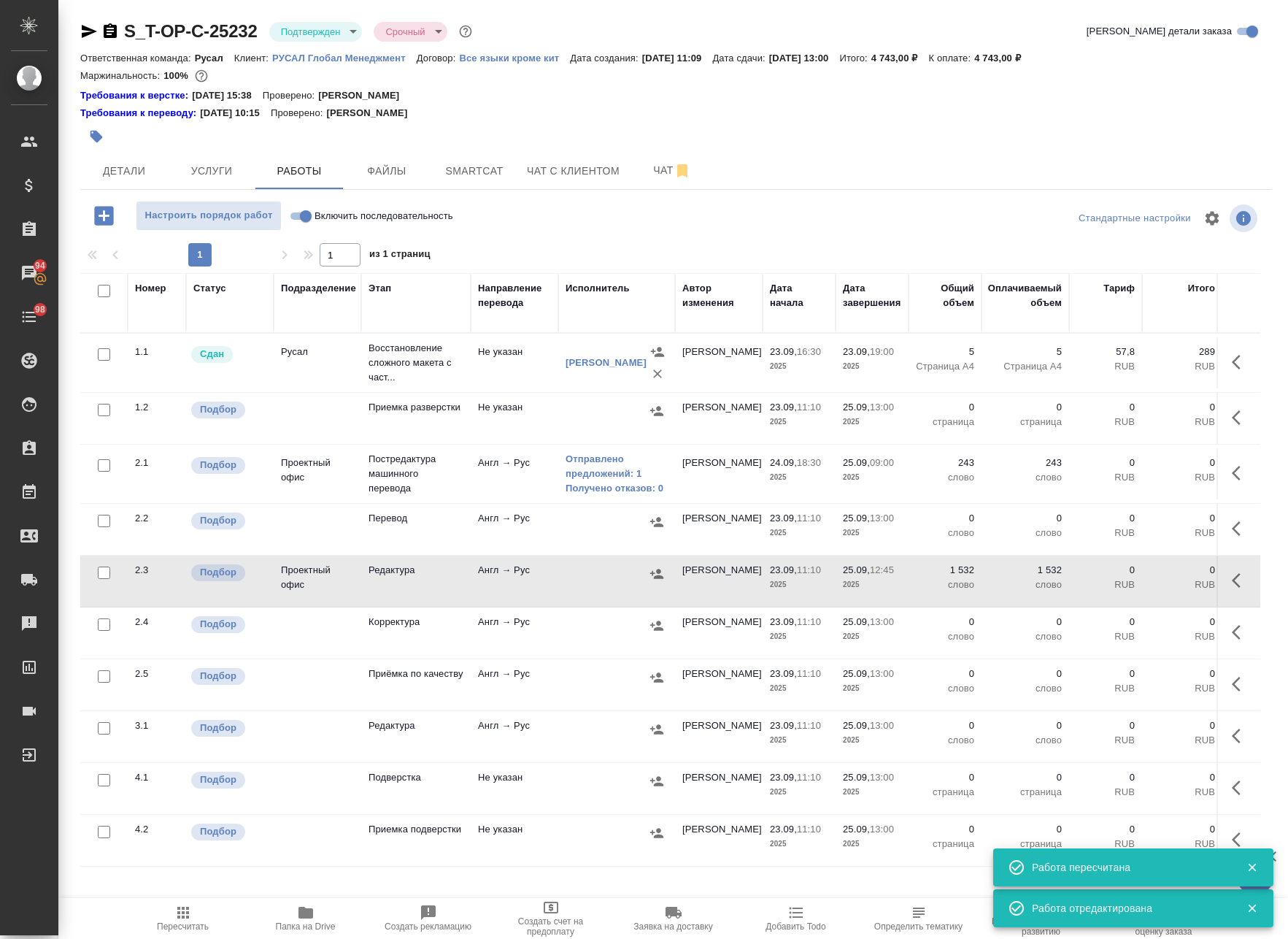
click at [654, 576] on icon "button" at bounding box center [656, 573] width 14 height 14
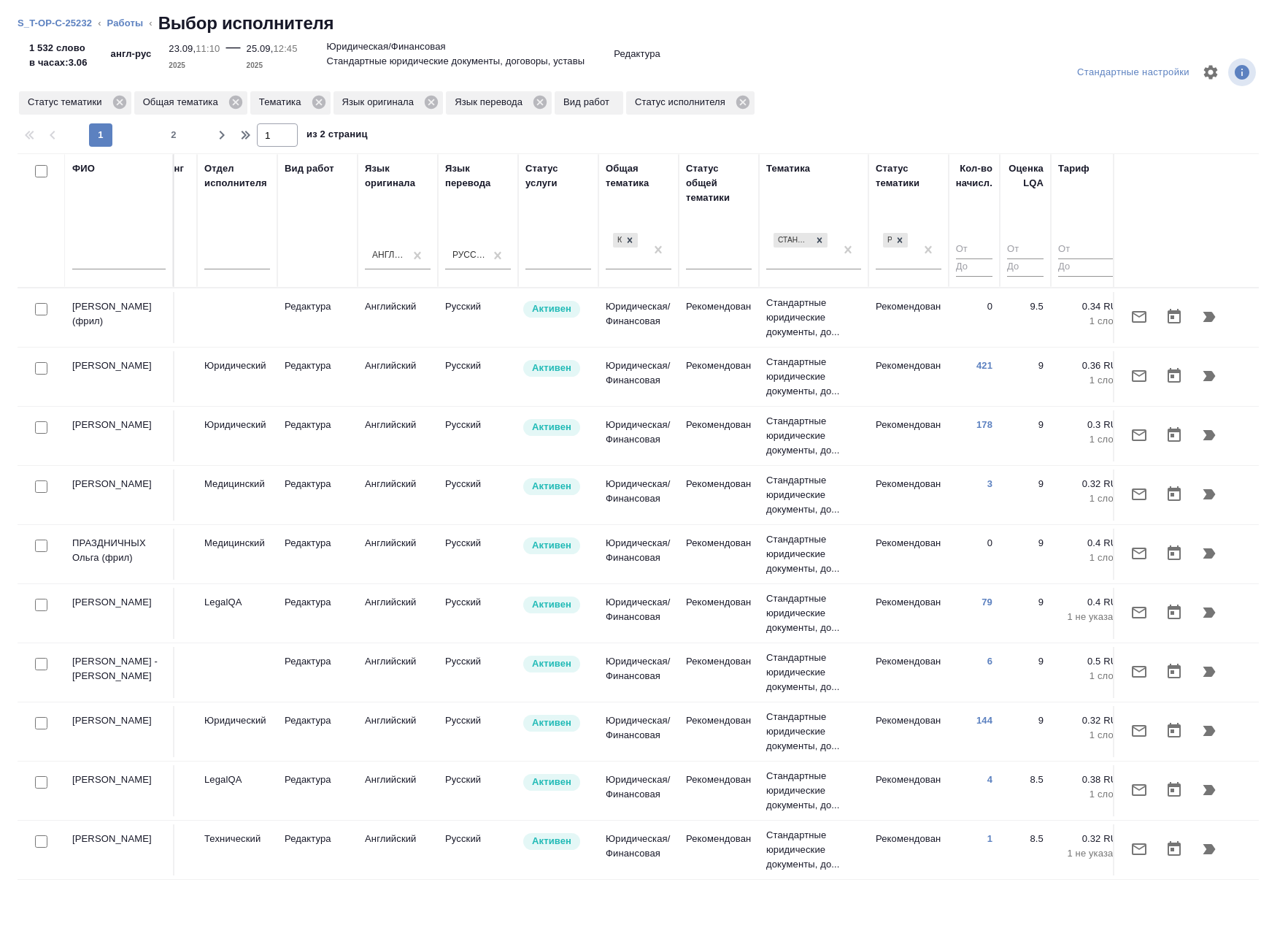
scroll to position [0, 687]
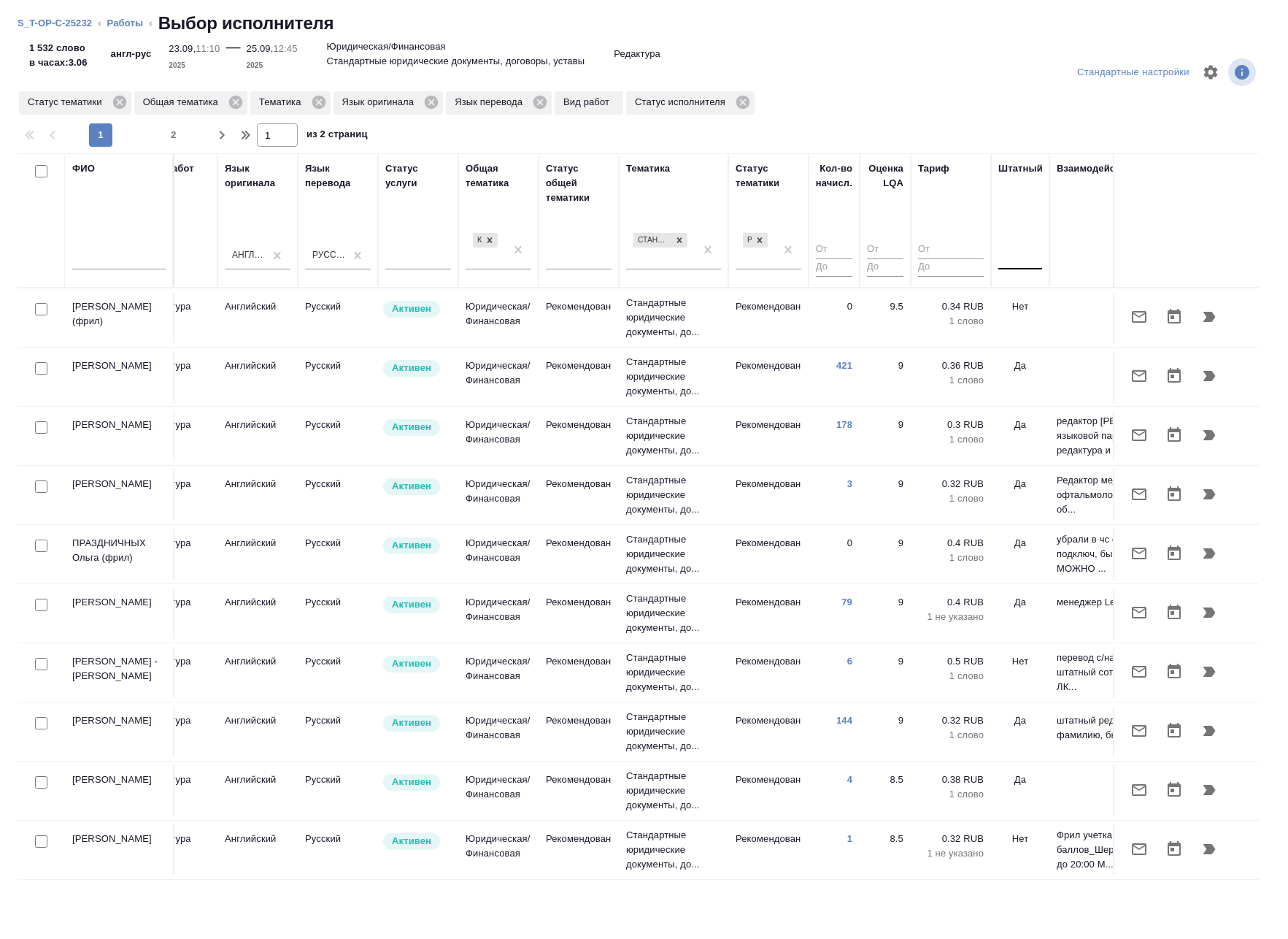
click at [1023, 267] on div at bounding box center [1021, 255] width 44 height 28
click at [1030, 299] on div "Нет" at bounding box center [1108, 302] width 219 height 27
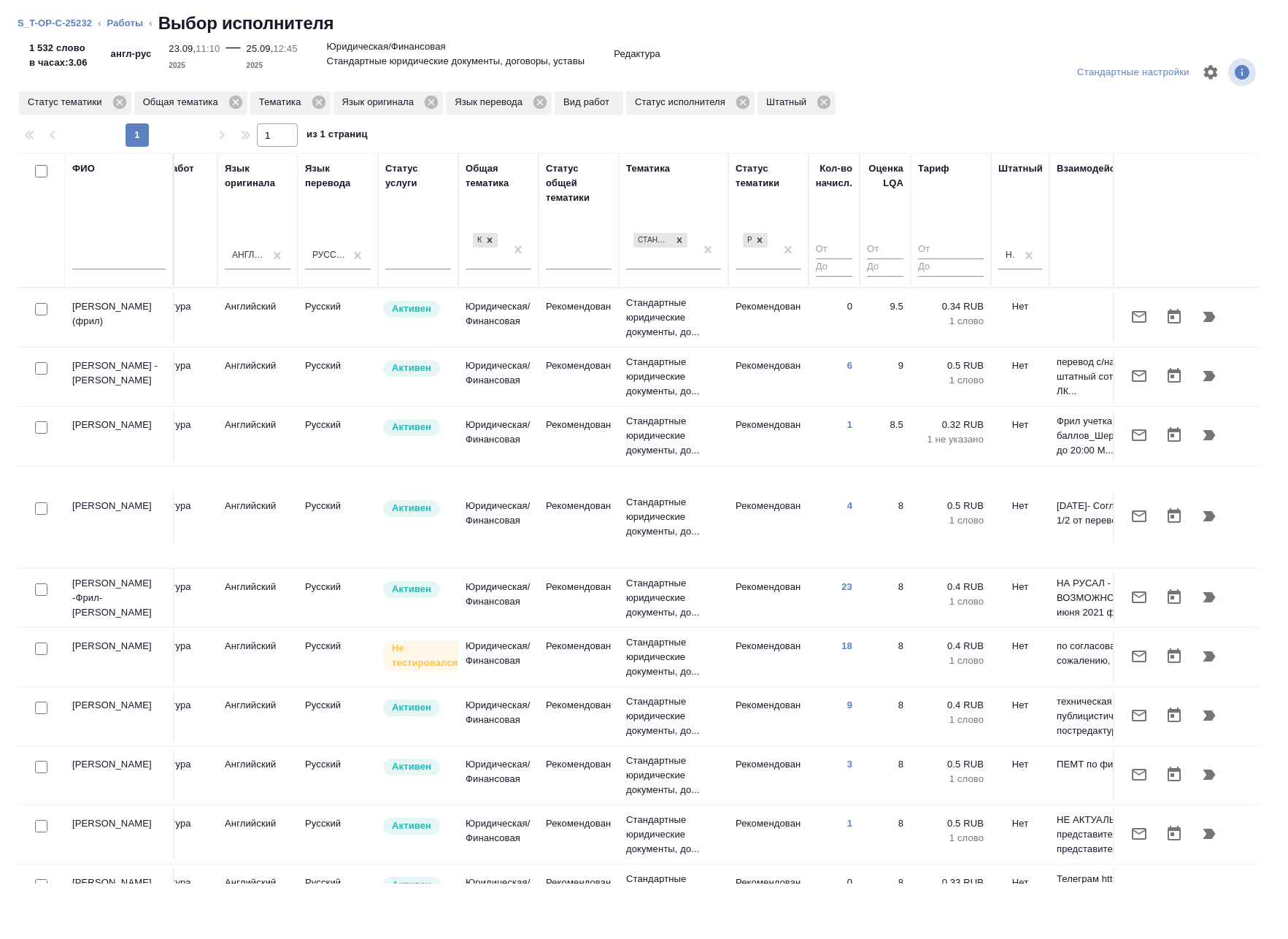
click at [34, 375] on div at bounding box center [41, 368] width 33 height 20
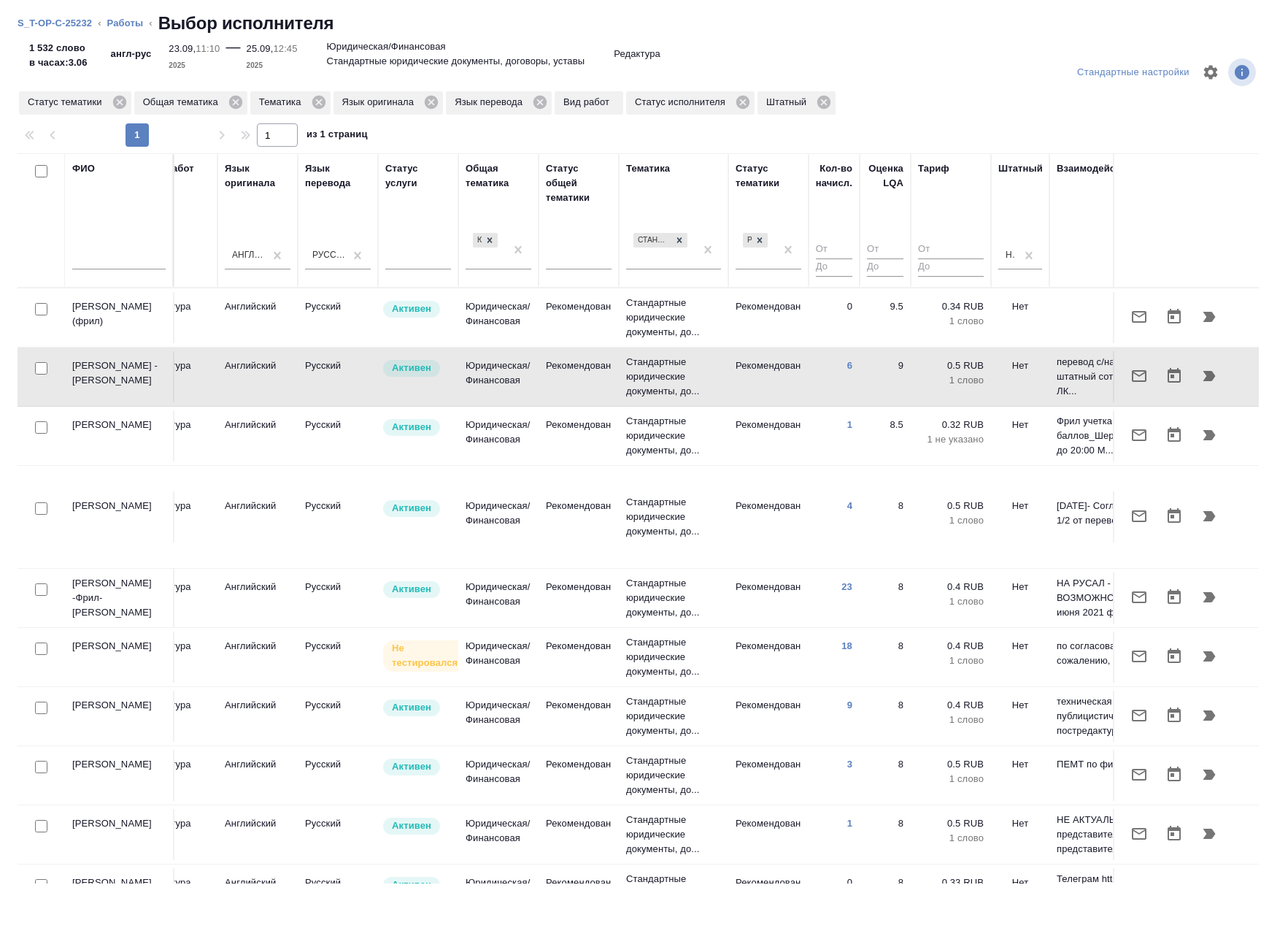
click at [41, 583] on input "checkbox" at bounding box center [41, 589] width 12 height 12
checkbox input "true"
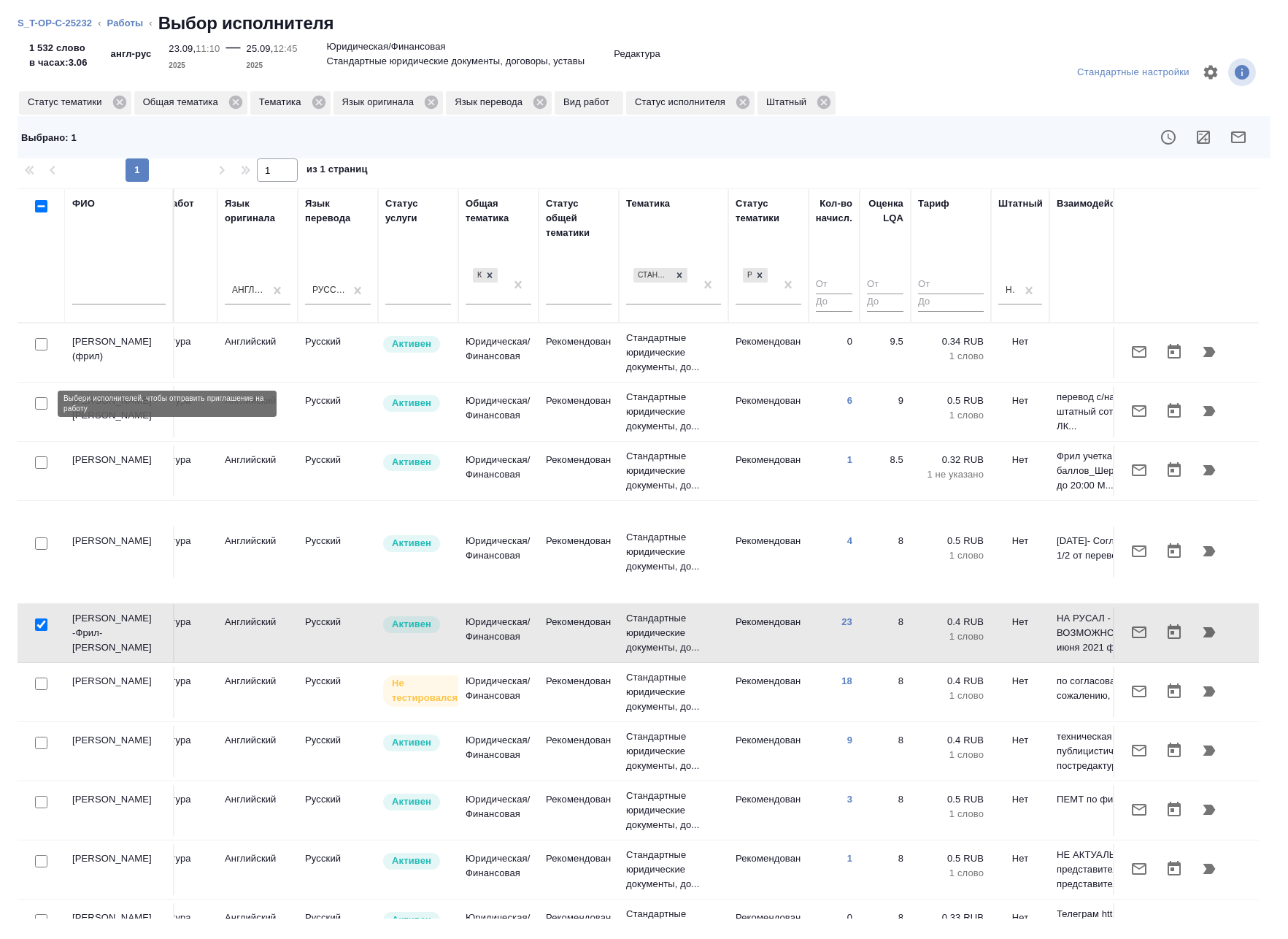
click at [40, 402] on input "checkbox" at bounding box center [41, 402] width 12 height 12
checkbox input "true"
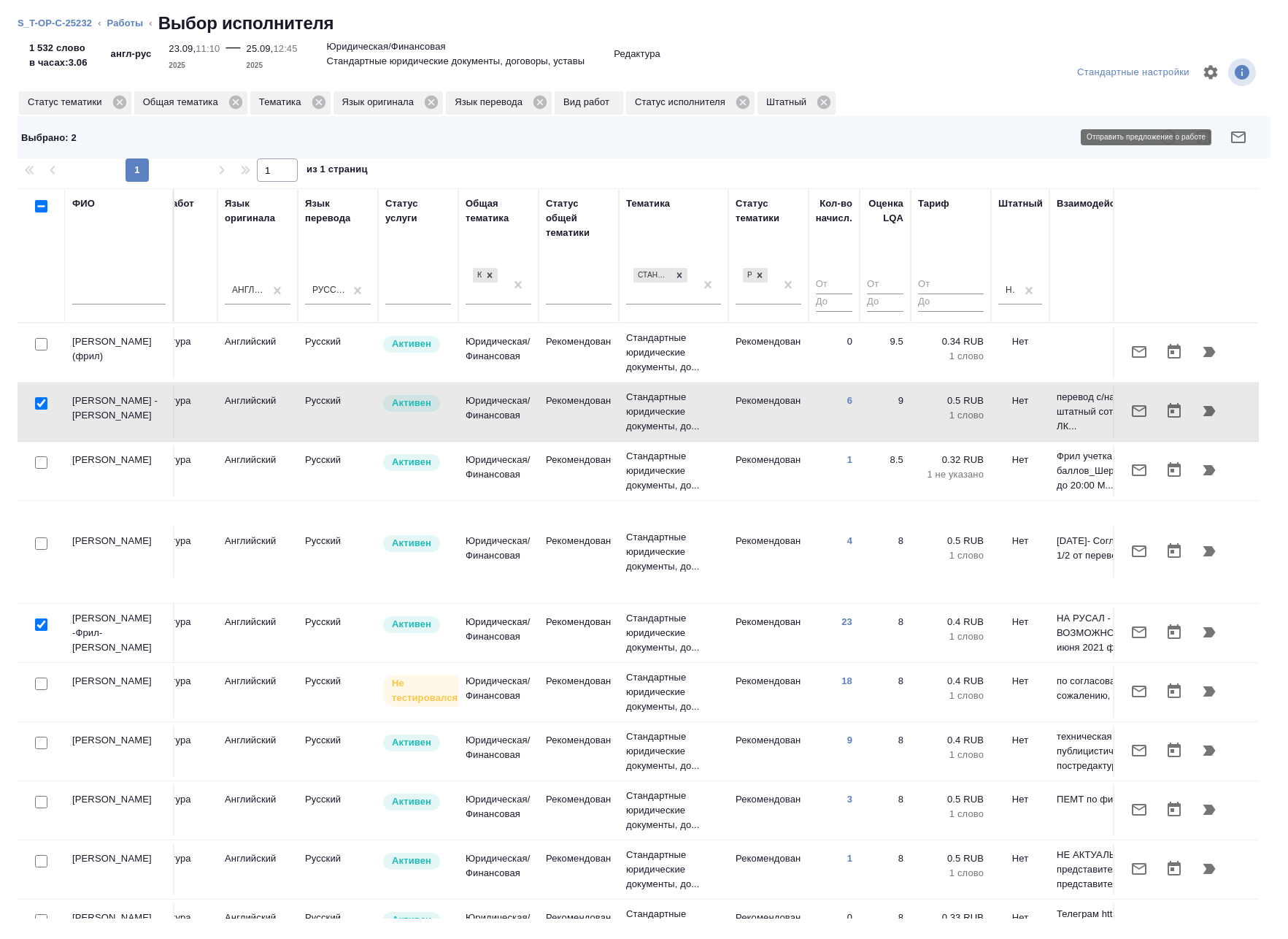
click at [1240, 136] on icon "button" at bounding box center [1238, 137] width 14 height 11
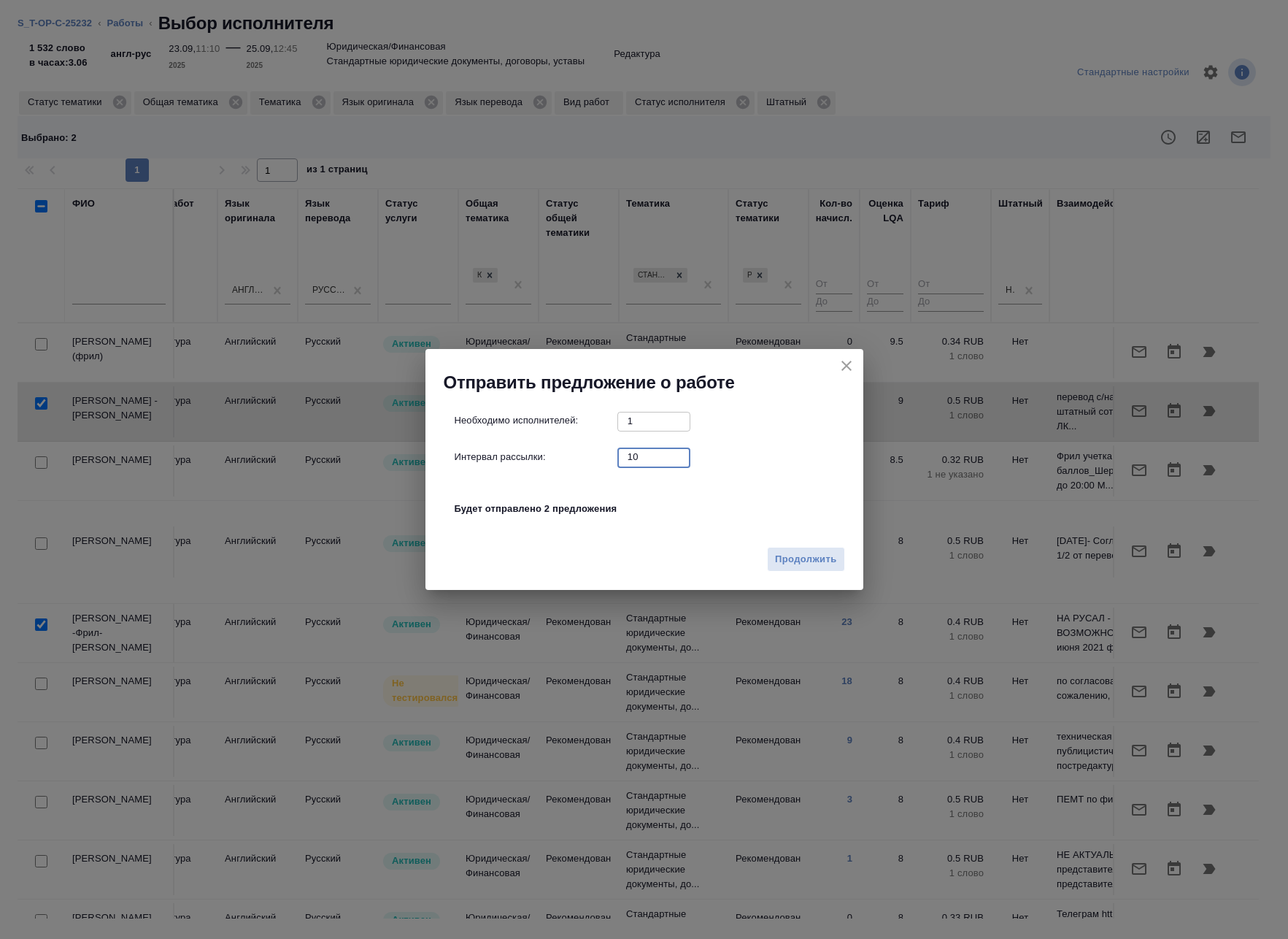
drag, startPoint x: 647, startPoint y: 463, endPoint x: 568, endPoint y: 459, distance: 79.1
click at [569, 459] on div "Интервал рассылки: 10 ​" at bounding box center [650, 456] width 391 height 18
type input "0"
click at [782, 558] on span "Продолжить" at bounding box center [806, 559] width 61 height 17
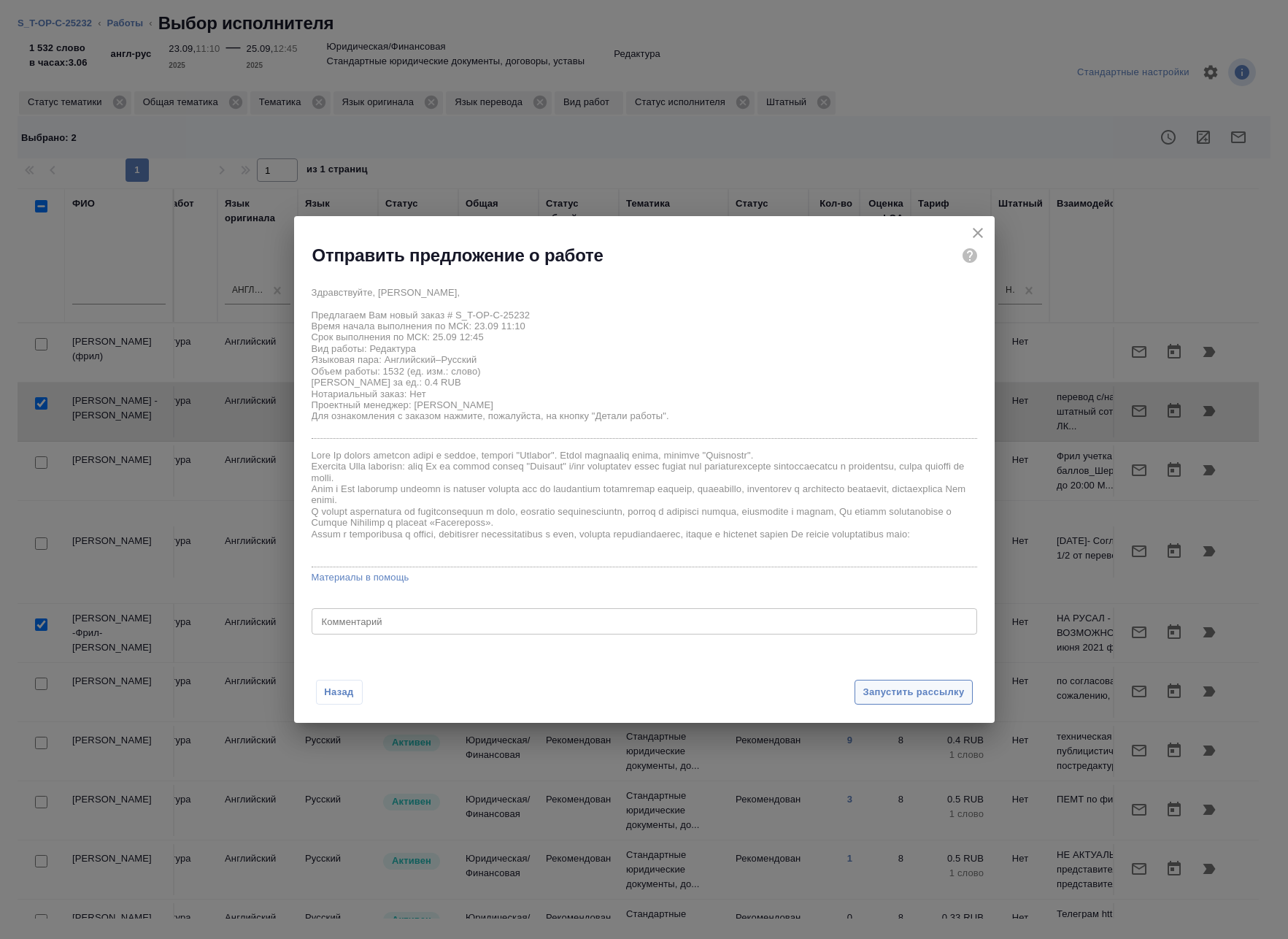
drag, startPoint x: 846, startPoint y: 665, endPoint x: 902, endPoint y: 694, distance: 63.1
click at [848, 666] on div "Назад Запустить рассылку" at bounding box center [644, 683] width 701 height 80
click at [902, 694] on span "Запустить рассылку" at bounding box center [913, 693] width 102 height 17
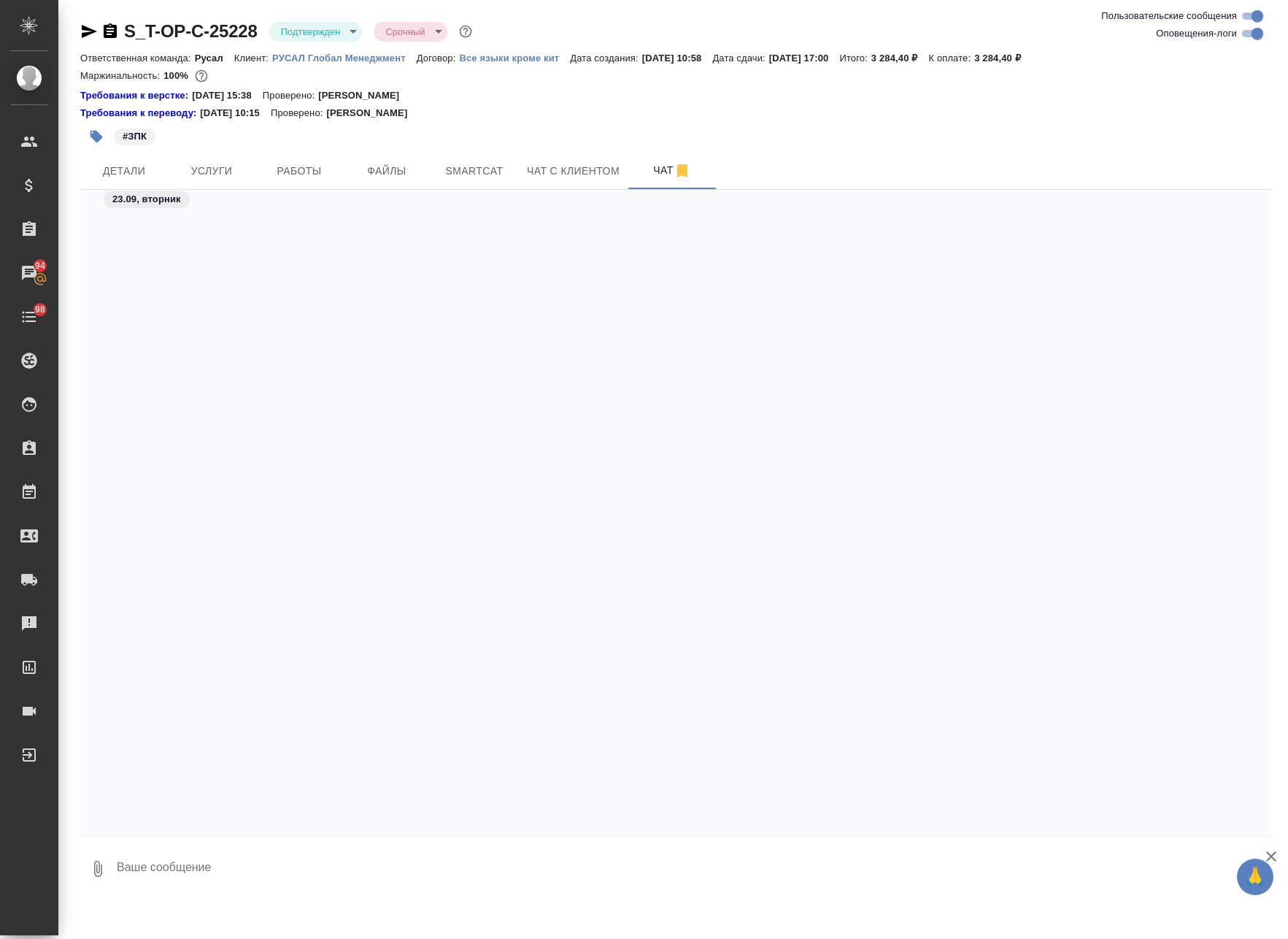
scroll to position [3848, 0]
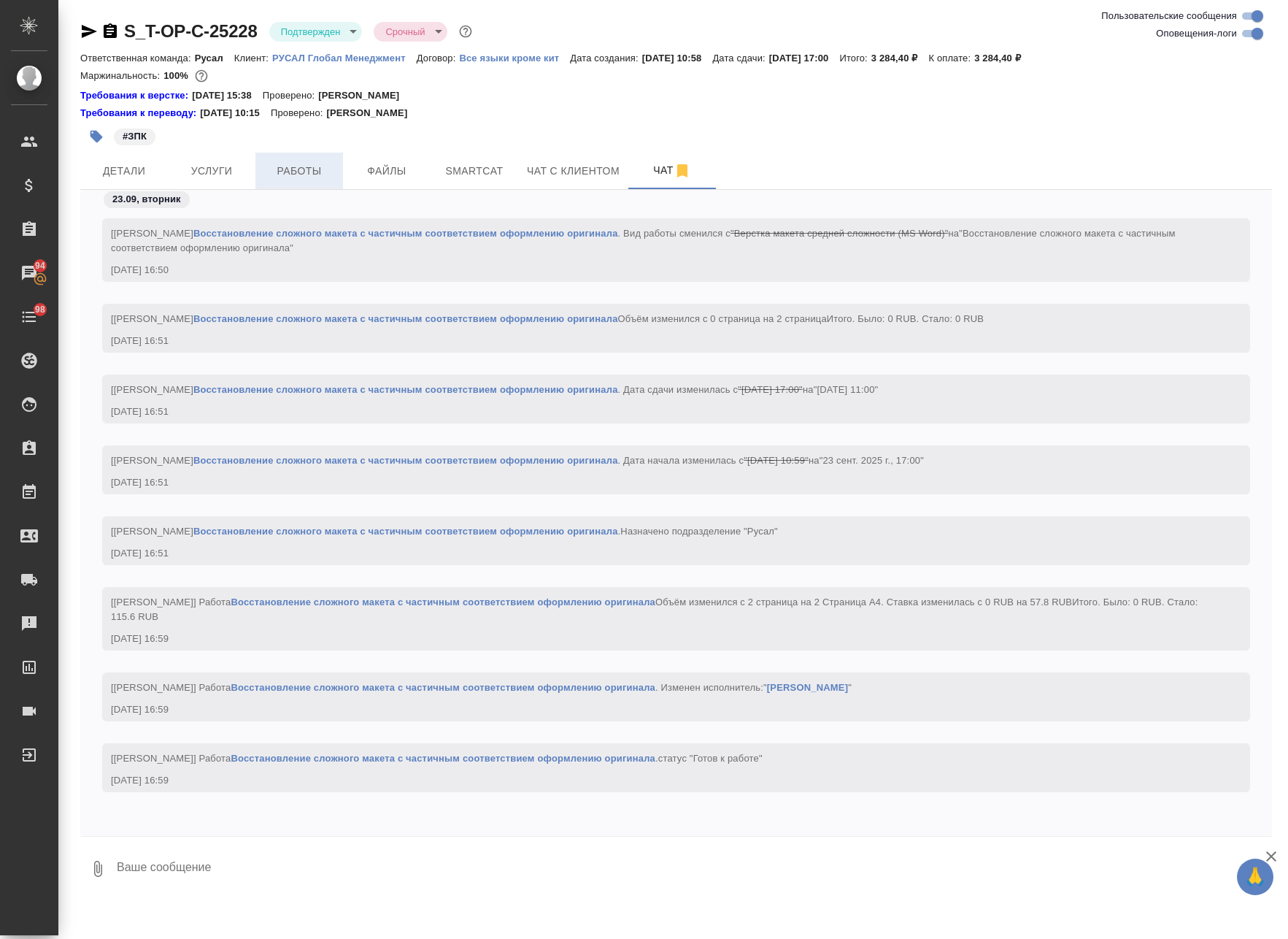
click at [289, 166] on span "Работы" at bounding box center [300, 170] width 70 height 18
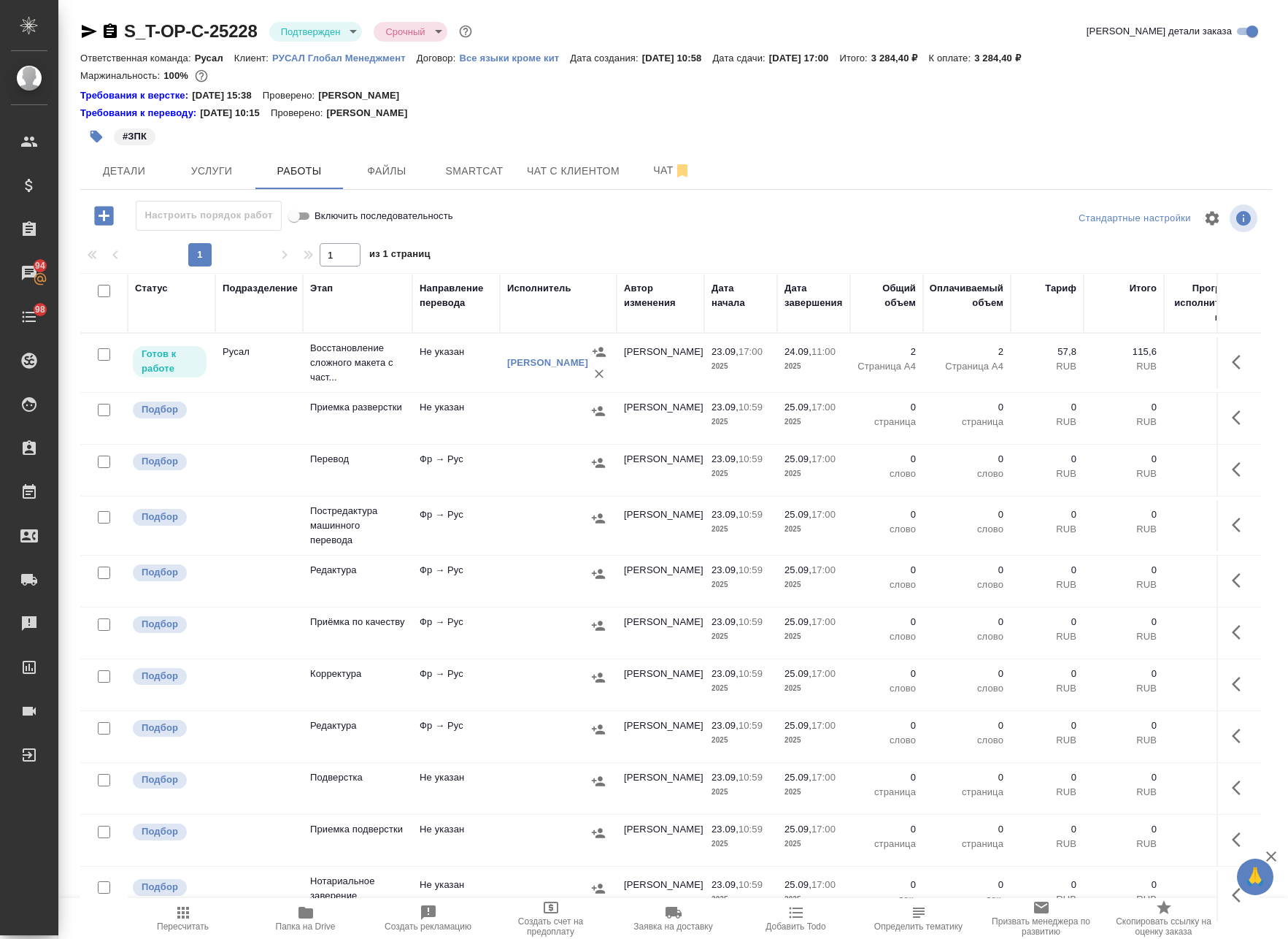
click at [491, 567] on td "Фр → Рус" at bounding box center [456, 581] width 88 height 51
